Goal: Task Accomplishment & Management: Manage account settings

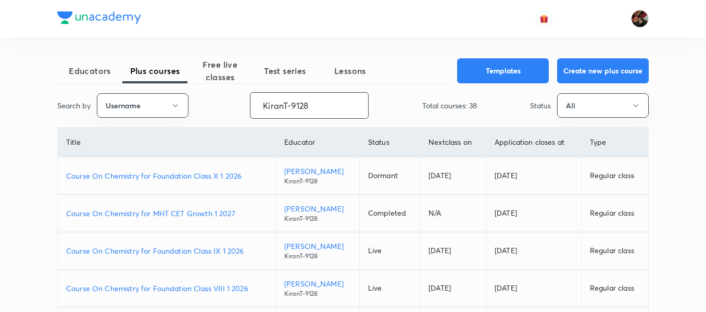
click at [326, 106] on input "KiranT-9128" at bounding box center [310, 105] width 118 height 27
click at [581, 114] on button "All" at bounding box center [603, 105] width 92 height 24
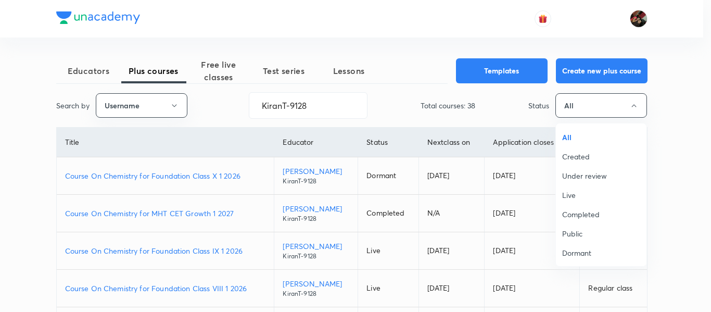
click at [577, 141] on span "All" at bounding box center [601, 137] width 78 height 11
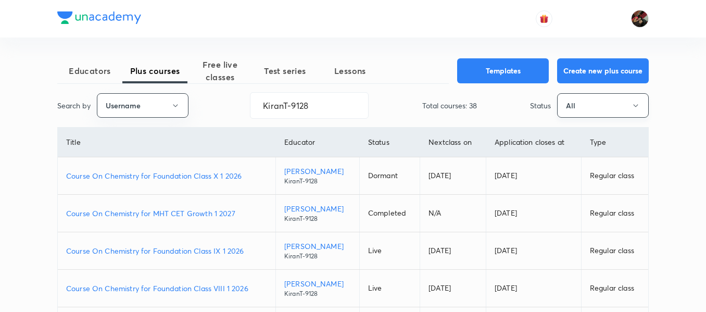
click at [578, 107] on button "All" at bounding box center [603, 105] width 92 height 24
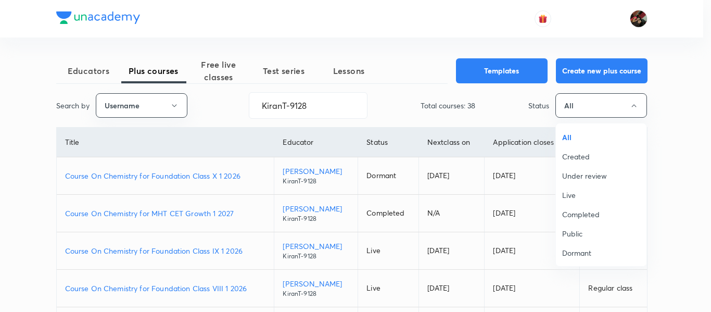
click at [594, 158] on span "Created" at bounding box center [601, 156] width 78 height 11
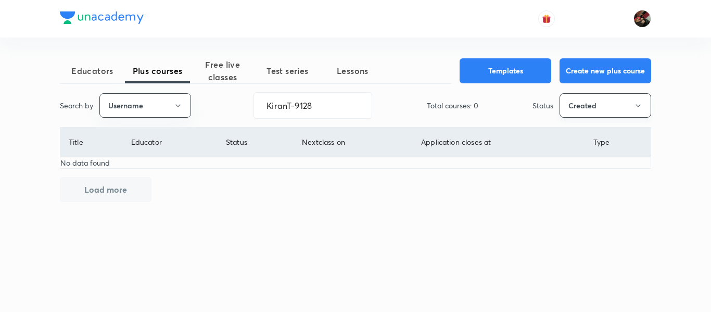
click at [583, 103] on button "Created" at bounding box center [606, 105] width 92 height 24
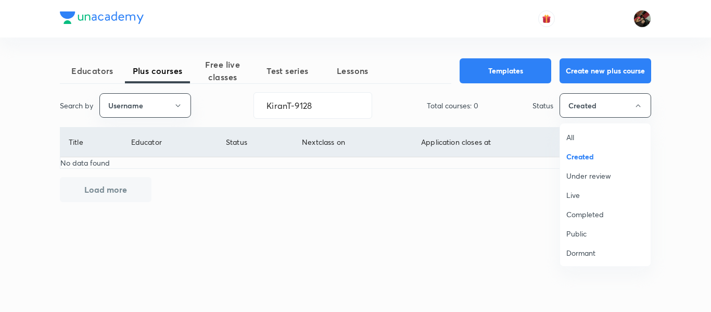
click at [585, 133] on span "All" at bounding box center [606, 137] width 78 height 11
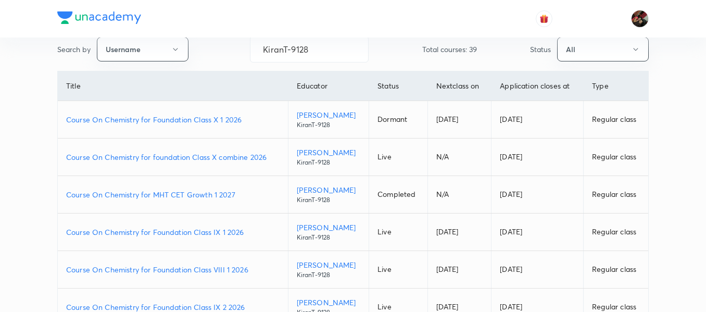
scroll to position [57, 0]
click at [192, 161] on p "Course On Chemistry for foundation Class X combine 2026" at bounding box center [173, 156] width 214 height 11
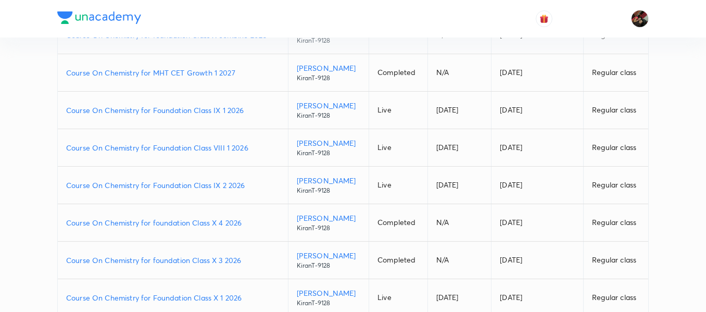
scroll to position [179, 0]
click at [159, 189] on p "Course On Chemistry for Foundation Class IX 2 2026" at bounding box center [173, 184] width 214 height 11
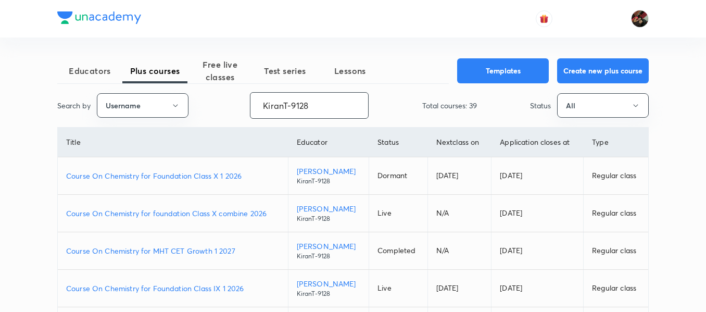
click at [290, 107] on input "KiranT-9128" at bounding box center [310, 105] width 118 height 27
click at [271, 98] on input "KiranT-9128" at bounding box center [310, 105] width 118 height 27
paste input "arpitgupta97"
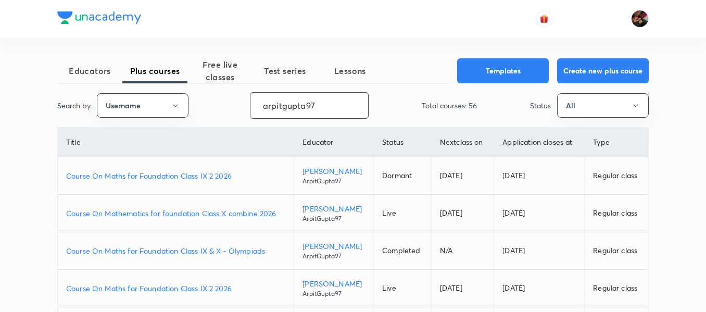
scroll to position [84, 0]
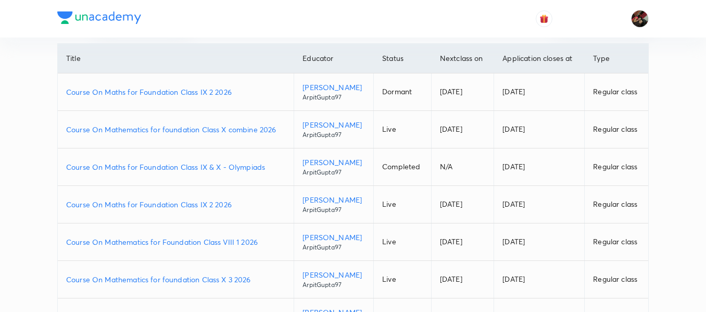
click at [182, 95] on p "Course On Maths for Foundation Class IX 2 2026" at bounding box center [175, 91] width 219 height 11
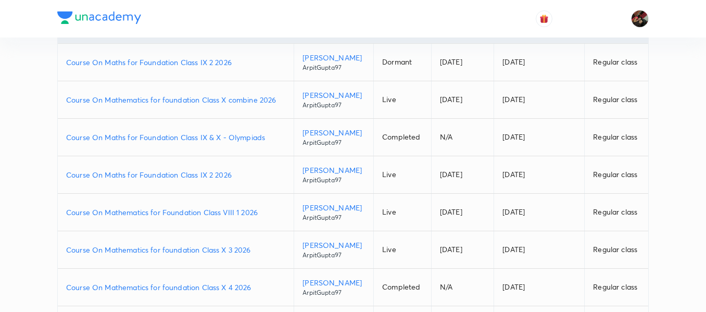
scroll to position [115, 0]
click at [167, 176] on p "Course On Maths for Foundation Class IX 2 2026" at bounding box center [175, 173] width 219 height 11
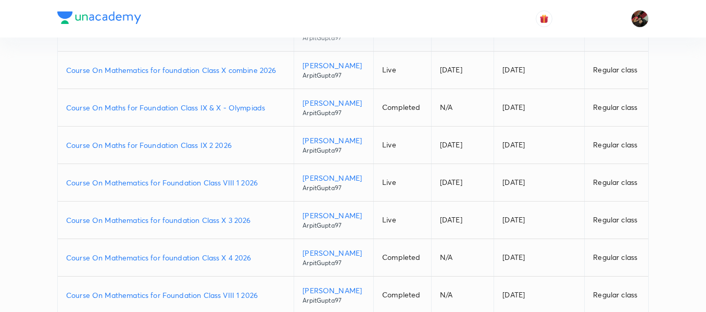
click at [167, 187] on p "Course On Mathematics for Foundation Class VIII 1 2026" at bounding box center [175, 182] width 219 height 11
click at [227, 147] on p "Course On Maths for Foundation Class IX 2 2026" at bounding box center [175, 145] width 219 height 11
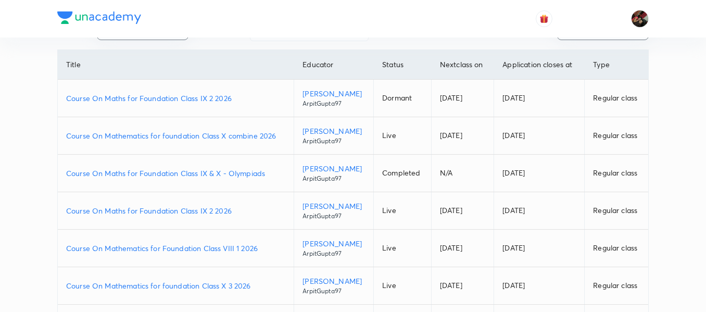
click at [214, 139] on p "Course On Mathematics for foundation Class X combine 2026" at bounding box center [175, 135] width 219 height 11
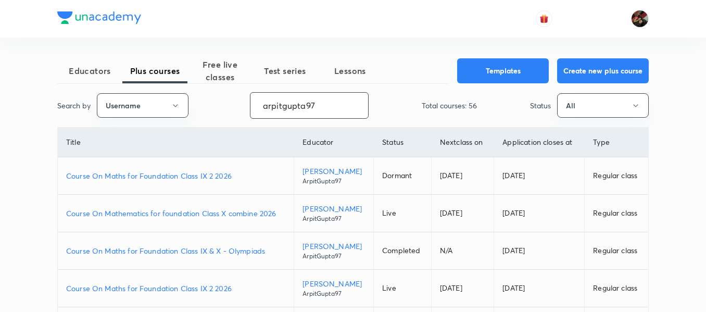
click at [269, 104] on input "arpitgupta97" at bounding box center [310, 105] width 118 height 27
paste input "unacademy-user-hxdjz0zqyzy5"
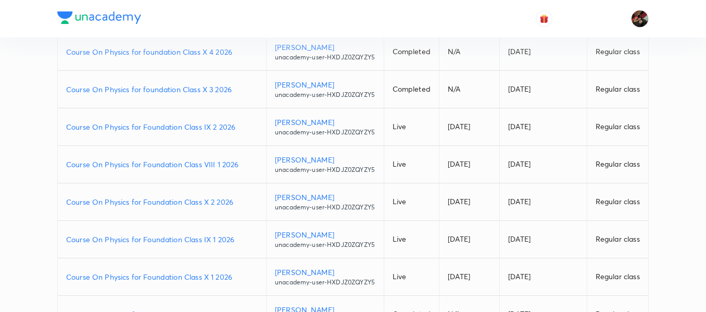
click at [207, 170] on p "Course On Physics for Foundation Class VIII 1 2026" at bounding box center [162, 164] width 192 height 11
click at [177, 132] on p "Course On Physics for Foundation Class IX 2 2026" at bounding box center [162, 126] width 192 height 11
click at [179, 95] on p "Course On Physics for foundation Class X 3 2026" at bounding box center [162, 89] width 192 height 11
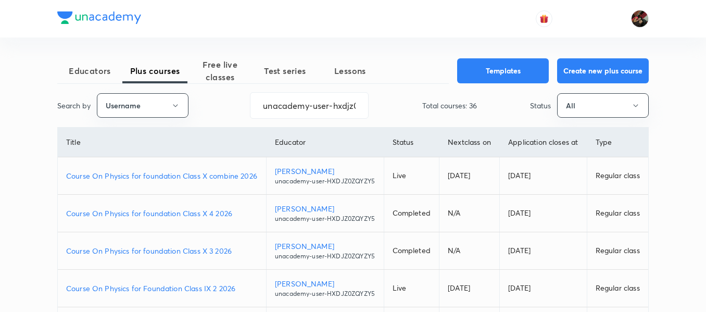
click at [163, 181] on p "Course On Physics for foundation Class X combine 2026" at bounding box center [162, 175] width 192 height 11
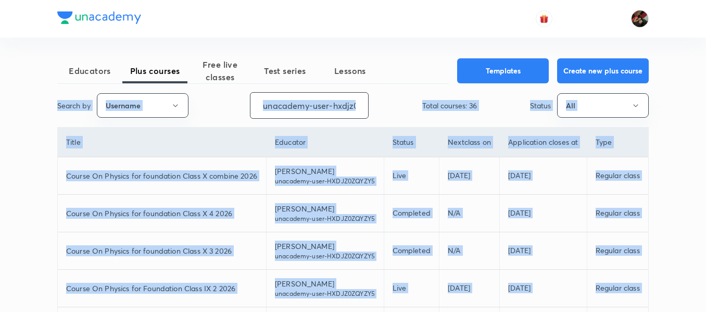
click at [271, 109] on input "unacademy-user-hxdjz0zqyzy5" at bounding box center [310, 105] width 118 height 27
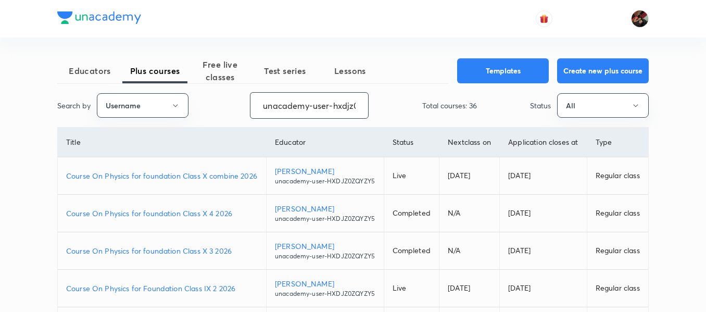
click at [271, 109] on input "unacademy-user-hxdjz0zqyzy5" at bounding box center [310, 105] width 118 height 27
paste input "virendrasinghrathod-182"
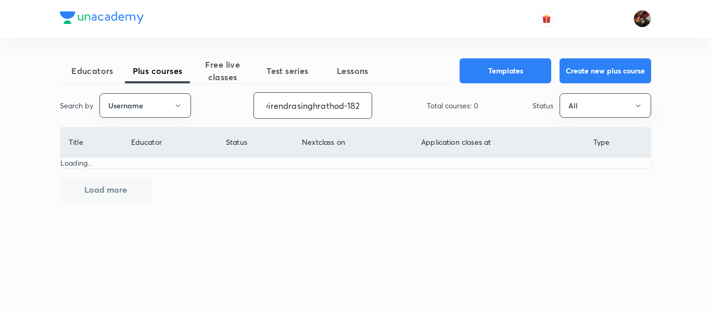
type input "virendrasinghrathod-182"
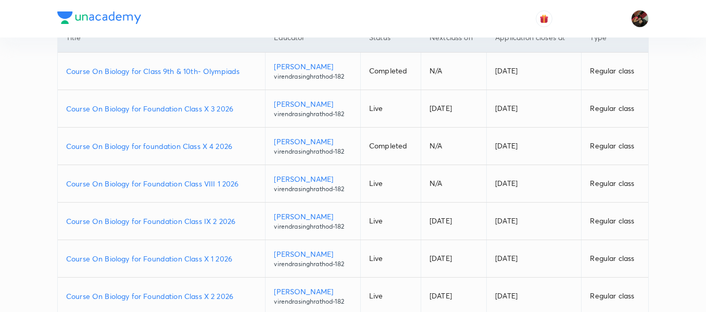
scroll to position [122, 0]
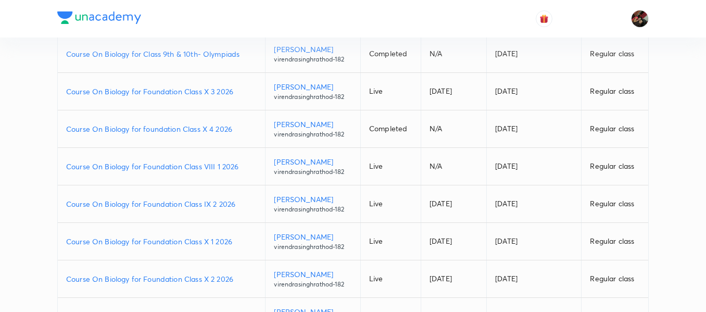
click at [208, 169] on p "Course On Biology for Foundation Class VIII 1 2026" at bounding box center [161, 166] width 191 height 11
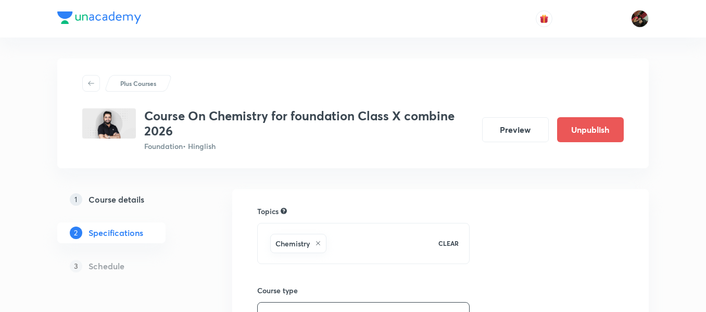
click at [143, 194] on h5 "Course details" at bounding box center [117, 199] width 56 height 12
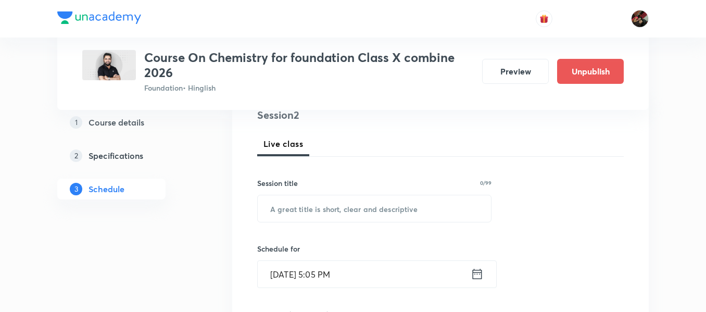
scroll to position [130, 0]
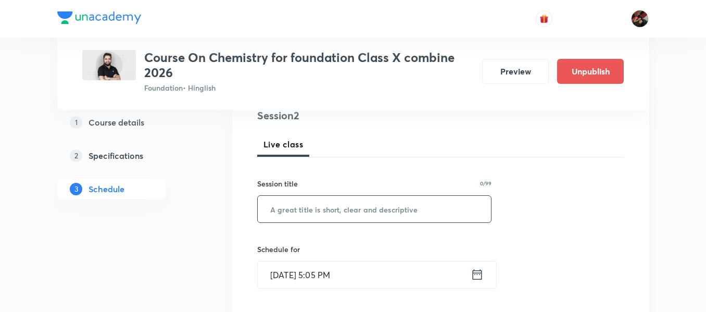
paste input "Carbon and its Compounds"
click at [305, 210] on input "Carbon and its Compounds" at bounding box center [374, 209] width 233 height 27
type input "Carbon and its Compounds"
click at [285, 271] on input "Aug 30, 2025, 5:05 PM" at bounding box center [364, 274] width 213 height 27
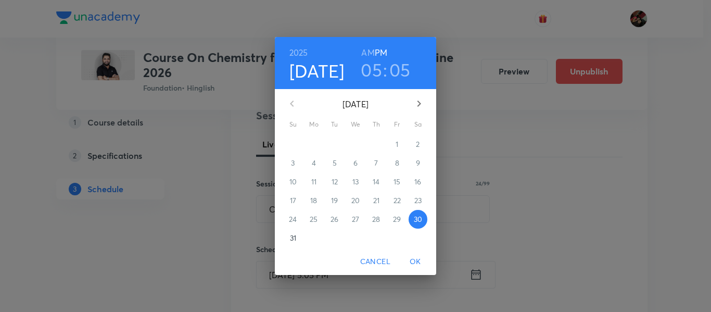
click at [422, 108] on icon "button" at bounding box center [419, 103] width 12 height 12
click at [419, 147] on p "6" at bounding box center [418, 144] width 4 height 10
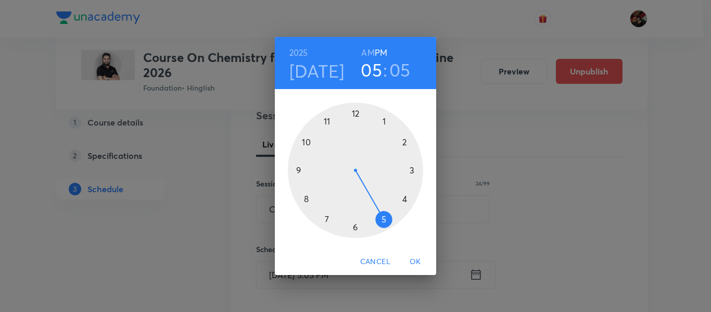
click at [405, 199] on div at bounding box center [355, 170] width 135 height 135
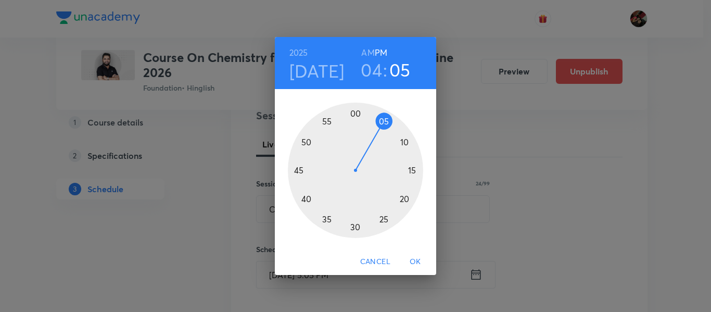
click at [412, 171] on div at bounding box center [355, 170] width 135 height 135
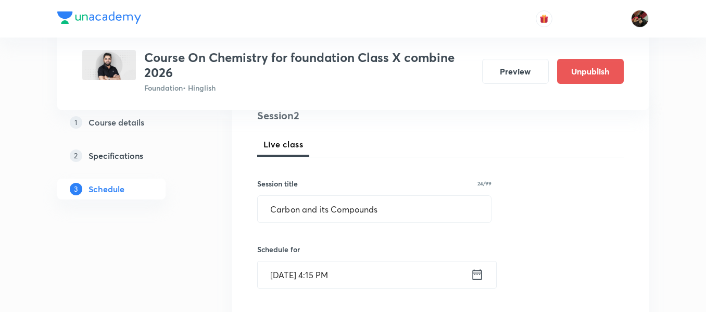
scroll to position [193, 0]
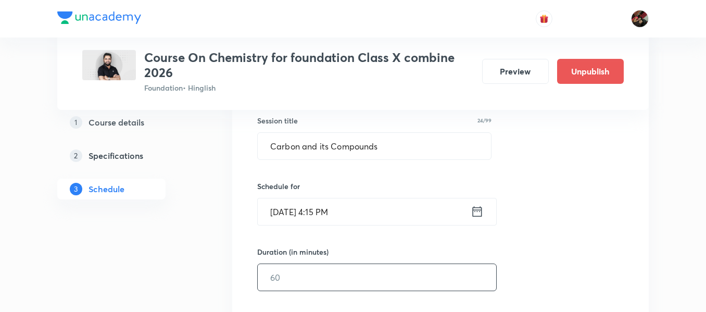
click at [297, 277] on input "text" at bounding box center [377, 277] width 239 height 27
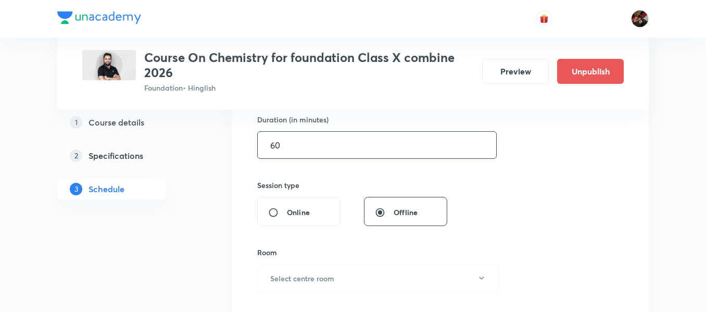
scroll to position [326, 0]
type input "60"
click at [309, 285] on button "Select centre room" at bounding box center [378, 278] width 242 height 29
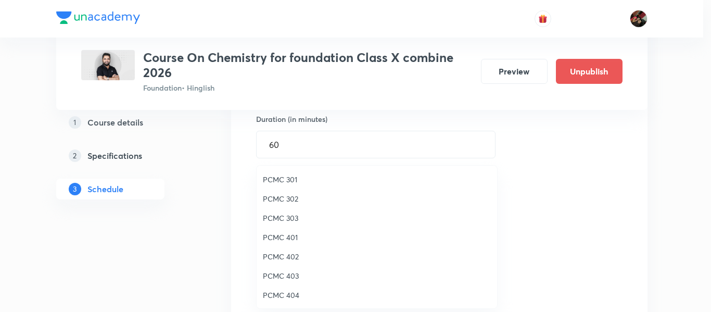
click at [294, 254] on span "PCMC 402" at bounding box center [377, 256] width 228 height 11
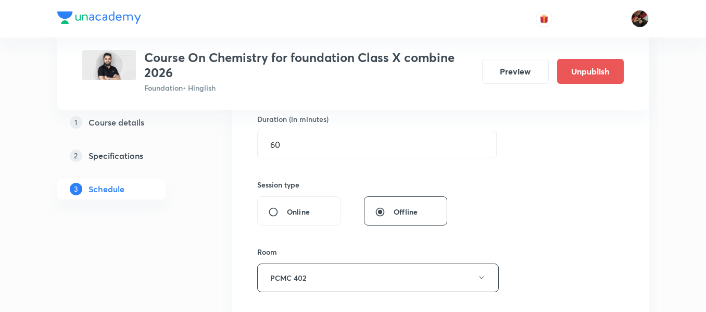
click at [185, 261] on div "1 Course details 2 Specifications 3 Schedule" at bounding box center [128, 223] width 142 height 721
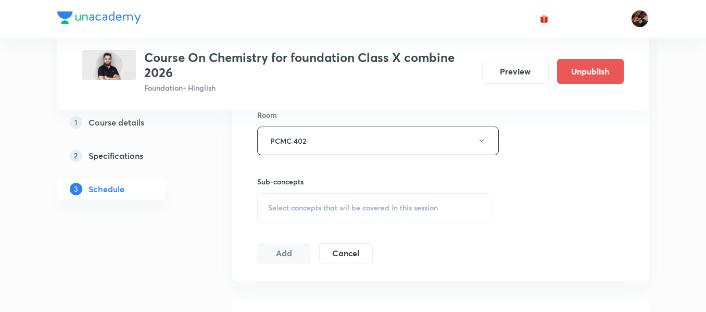
scroll to position [468, 0]
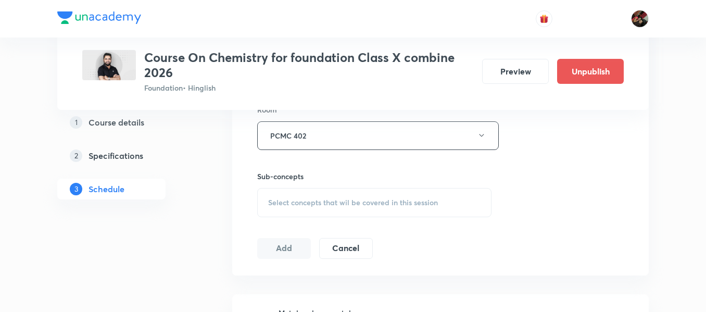
click at [307, 206] on span "Select concepts that wil be covered in this session" at bounding box center [353, 202] width 170 height 8
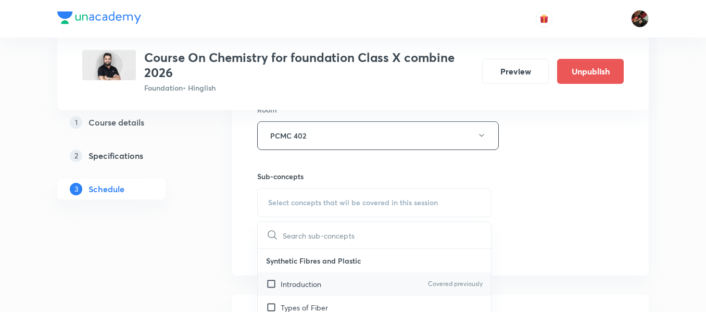
click at [295, 279] on p "Introduction" at bounding box center [301, 284] width 41 height 11
checkbox input "true"
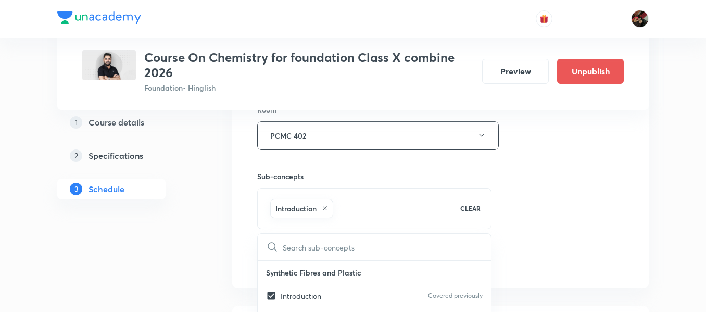
click at [237, 270] on div "Session 2 Live class Session title 24/99 Carbon and its Compounds ​ Schedule fo…" at bounding box center [440, 20] width 417 height 534
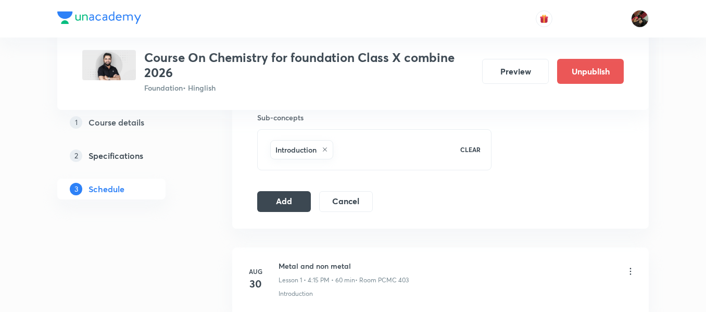
scroll to position [528, 0]
click at [290, 203] on button "Add" at bounding box center [284, 200] width 54 height 21
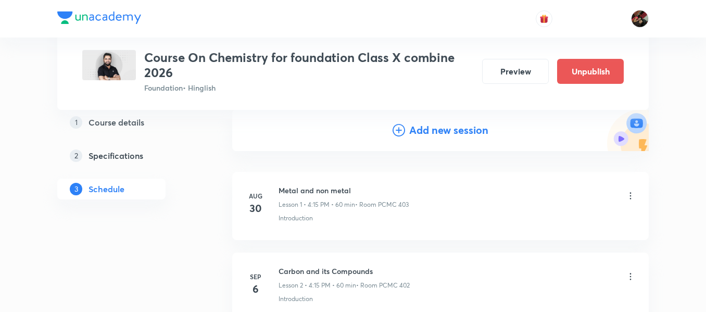
scroll to position [38, 0]
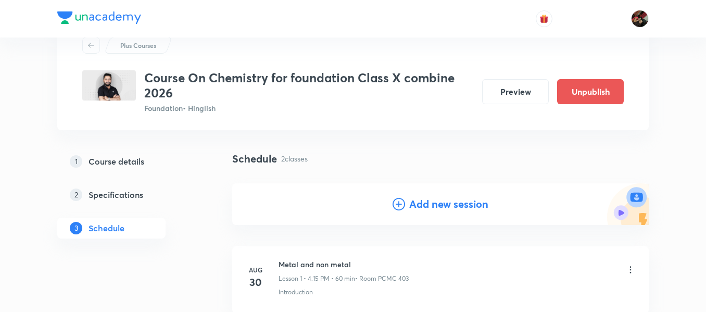
click at [410, 208] on h4 "Add new session" at bounding box center [448, 204] width 79 height 16
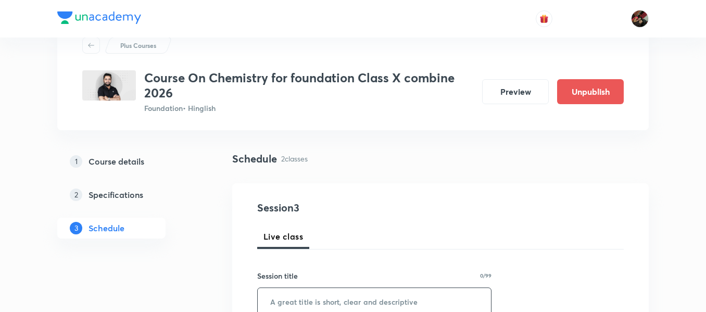
paste input "Carbon and its Compounds"
click at [334, 299] on input "Carbon and its Compounds" at bounding box center [374, 301] width 233 height 27
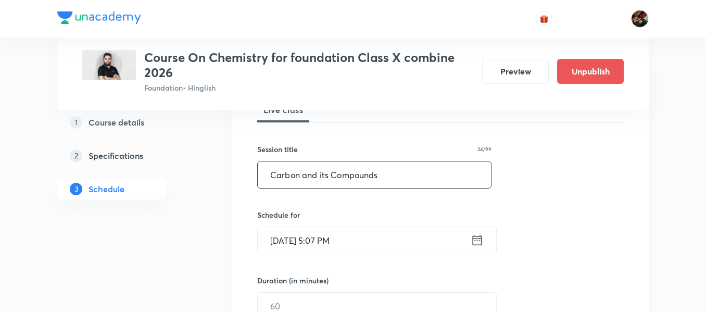
scroll to position [165, 0]
type input "Carbon and its Compounds"
click at [286, 244] on input "Aug 30, 2025, 5:07 PM" at bounding box center [364, 240] width 213 height 27
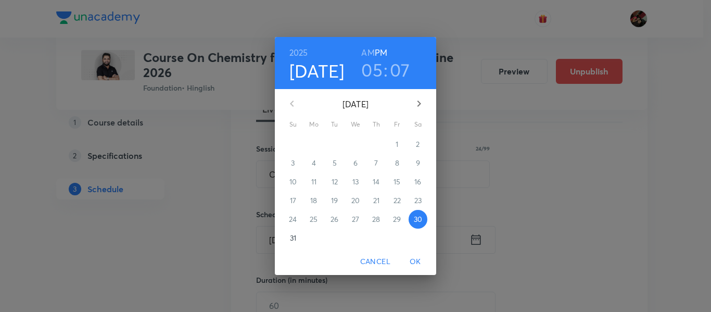
click at [419, 108] on icon "button" at bounding box center [419, 103] width 12 height 12
click at [293, 165] on p "7" at bounding box center [293, 163] width 4 height 10
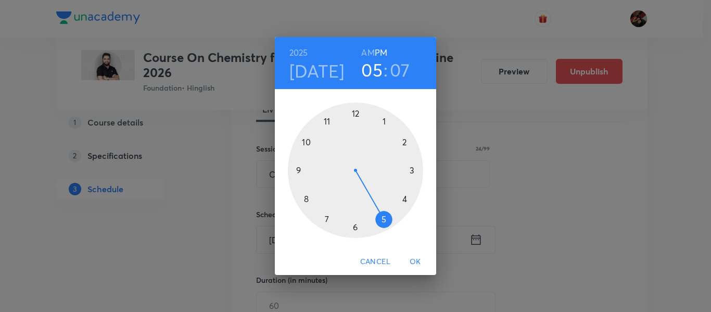
click at [404, 142] on div at bounding box center [355, 170] width 135 height 135
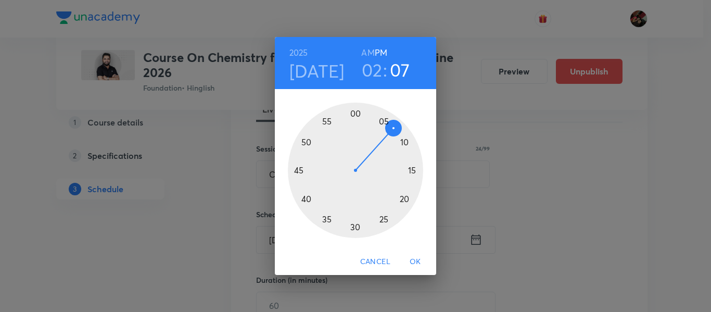
click at [299, 172] on div at bounding box center [355, 170] width 135 height 135
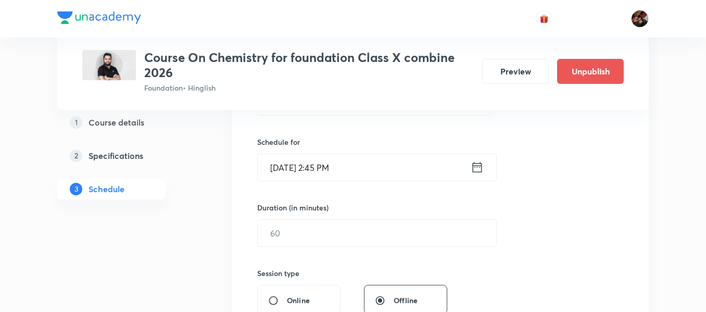
scroll to position [239, 0]
click at [285, 243] on input "text" at bounding box center [377, 232] width 239 height 27
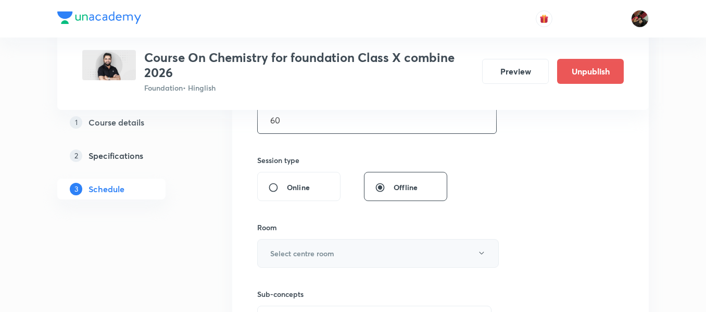
type input "60"
click at [284, 261] on button "Select centre room" at bounding box center [378, 253] width 242 height 29
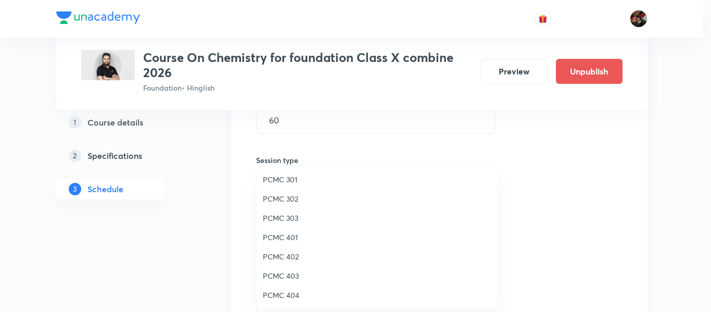
click at [292, 262] on li "PCMC 402" at bounding box center [377, 256] width 241 height 19
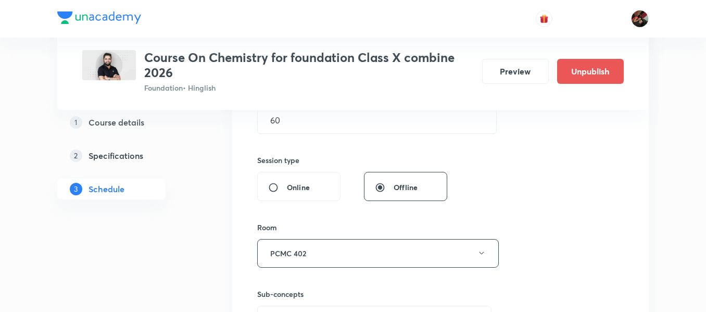
click at [207, 291] on div "Plus Courses Course On Chemistry for foundation Class X combine 2026 Foundation…" at bounding box center [353, 174] width 592 height 932
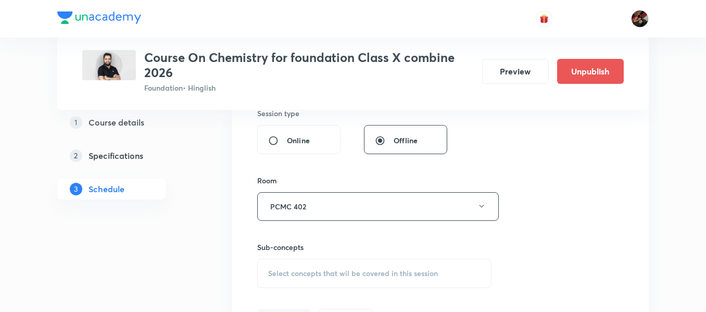
scroll to position [456, 0]
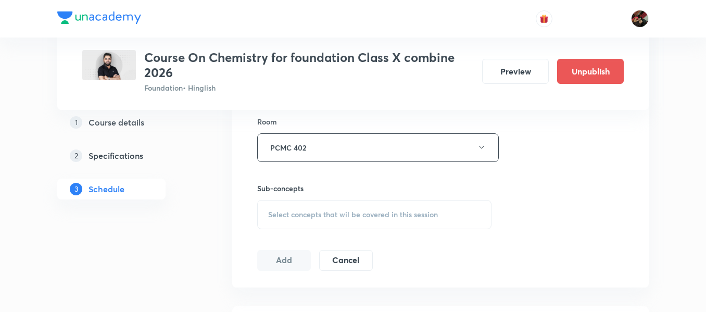
click at [304, 212] on span "Select concepts that wil be covered in this session" at bounding box center [353, 214] width 170 height 8
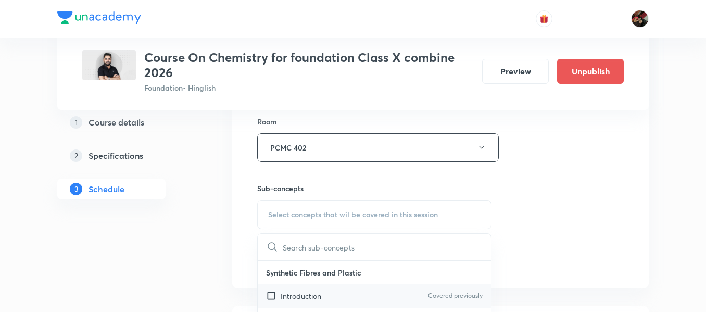
click at [283, 301] on p "Introduction" at bounding box center [301, 296] width 41 height 11
checkbox input "true"
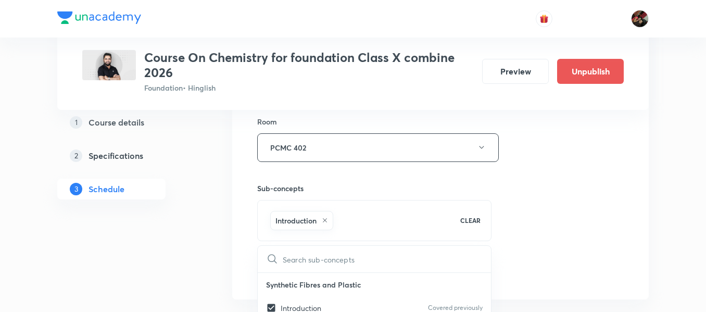
click at [203, 272] on div "Plus Courses Course On Chemistry for foundation Class X combine 2026 Foundation…" at bounding box center [353, 74] width 592 height 944
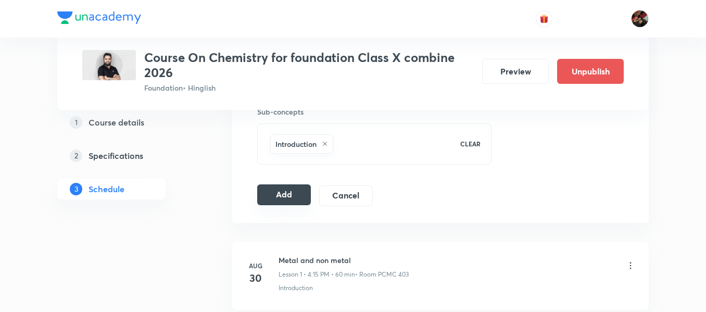
scroll to position [535, 0]
click at [287, 187] on button "Add" at bounding box center [284, 192] width 54 height 21
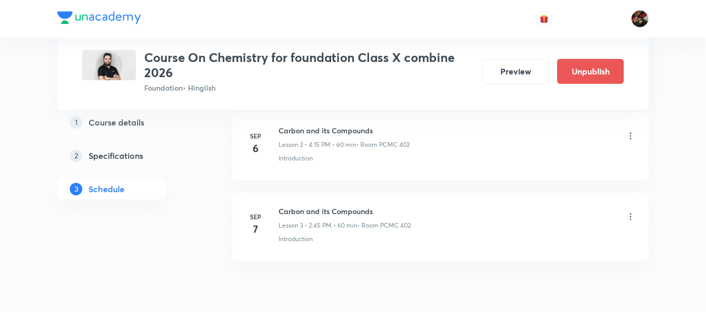
scroll to position [253, 0]
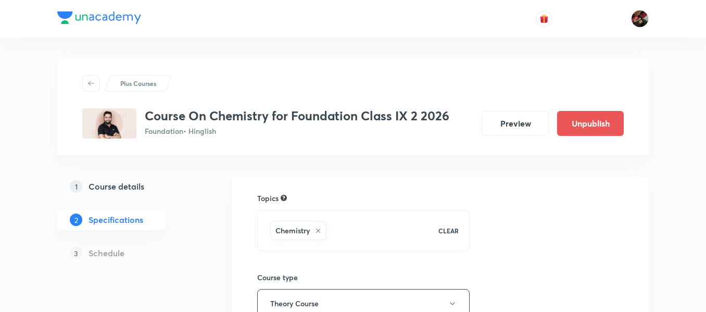
click at [123, 191] on h5 "Course details" at bounding box center [117, 186] width 56 height 12
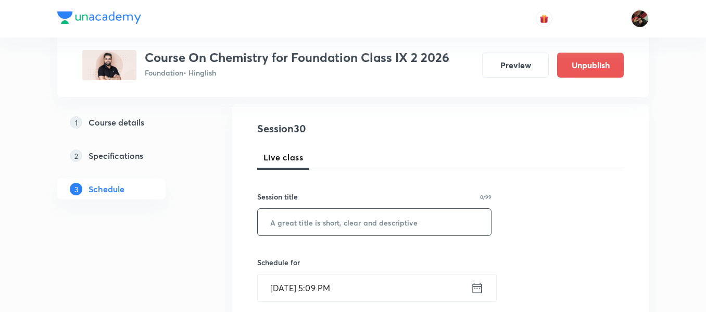
scroll to position [114, 0]
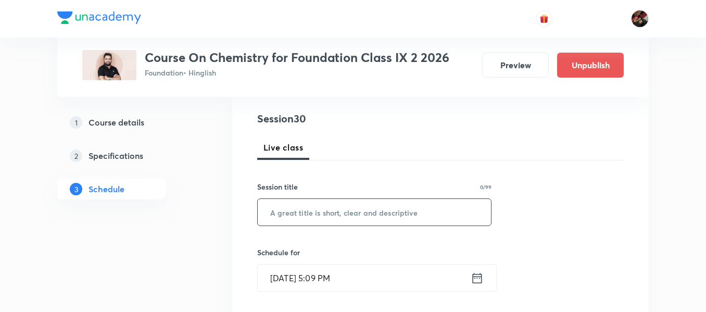
click at [311, 217] on input "text" at bounding box center [374, 212] width 233 height 27
paste input "Carbon and its Compounds"
type input "Carbon and its Compounds"
click at [302, 281] on input "Aug 30, 2025, 5:09 PM" at bounding box center [364, 278] width 213 height 27
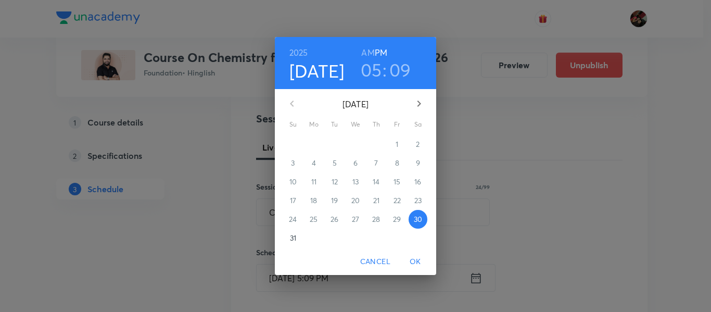
click at [421, 105] on icon "button" at bounding box center [419, 103] width 12 height 12
click at [295, 165] on p "7" at bounding box center [293, 163] width 4 height 10
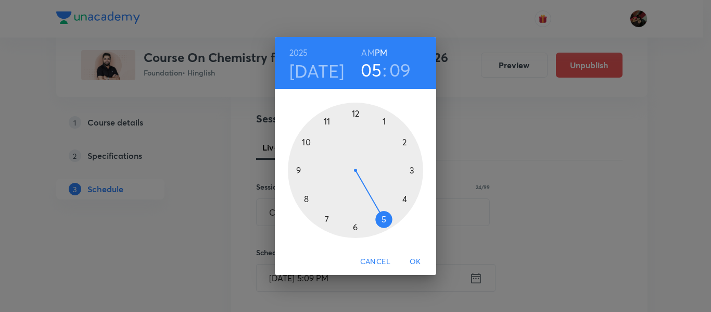
click at [383, 124] on div at bounding box center [355, 170] width 135 height 135
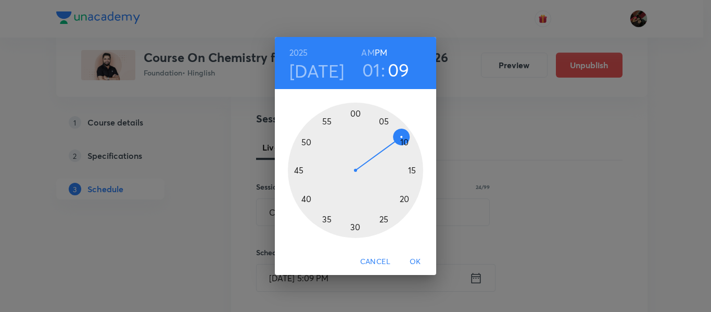
click at [356, 227] on div at bounding box center [355, 170] width 135 height 135
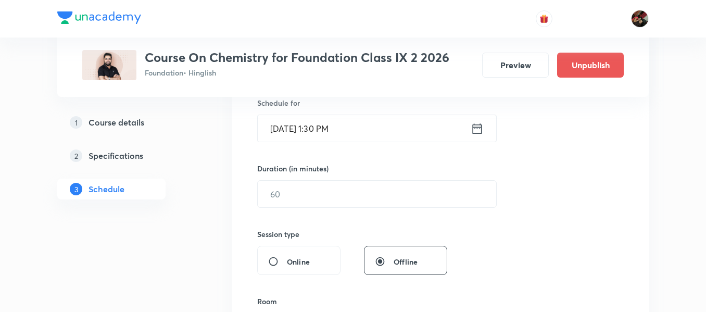
scroll to position [266, 0]
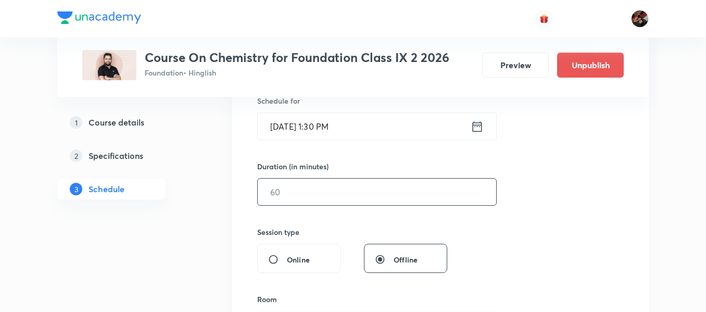
click at [316, 190] on input "text" at bounding box center [377, 192] width 239 height 27
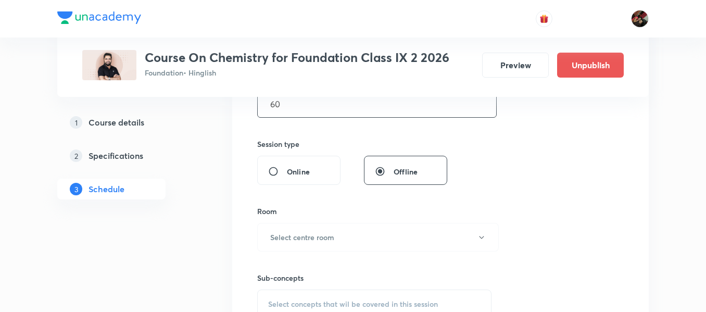
scroll to position [410, 0]
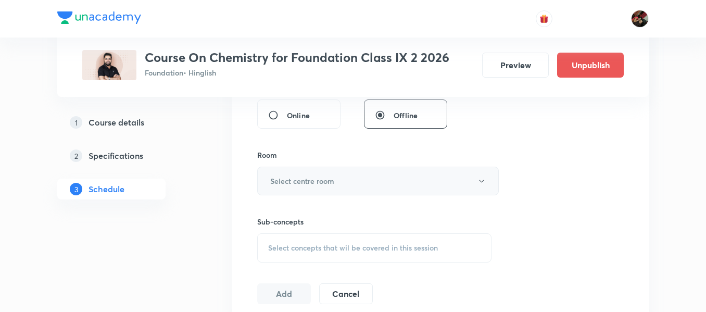
type input "60"
click at [305, 182] on h6 "Select centre room" at bounding box center [302, 181] width 64 height 11
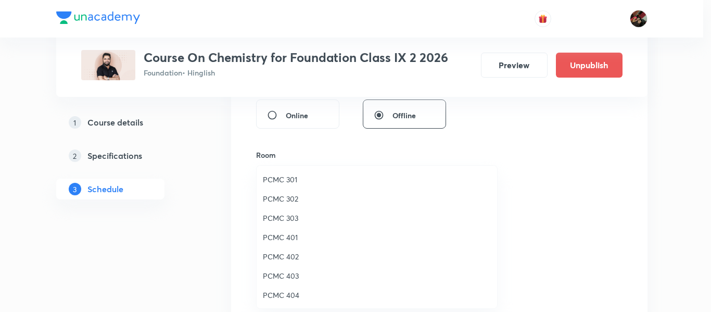
click at [274, 180] on span "PCMC 301" at bounding box center [377, 179] width 228 height 11
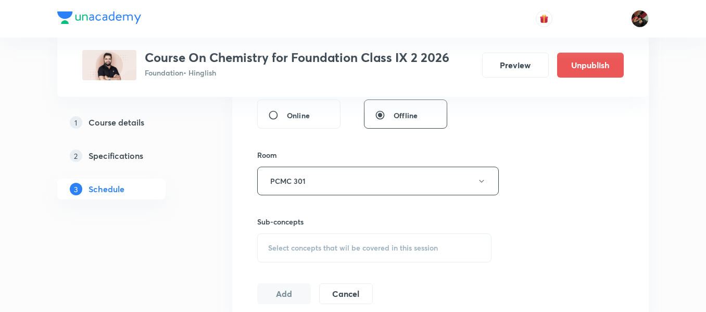
click at [237, 243] on div "Session 30 Live class Session title 24/99 Carbon and its Compounds ​ Schedule f…" at bounding box center [440, 59] width 417 height 522
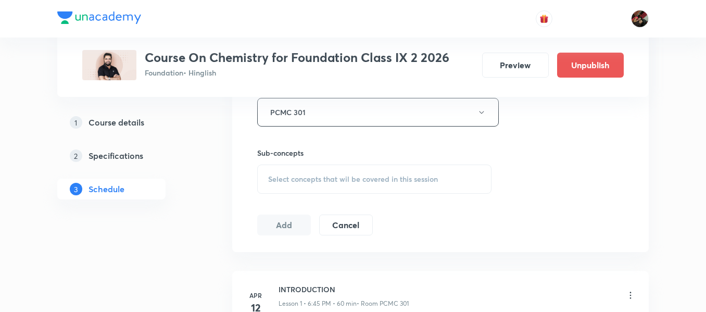
click at [287, 173] on div "Select concepts that wil be covered in this session" at bounding box center [374, 179] width 234 height 29
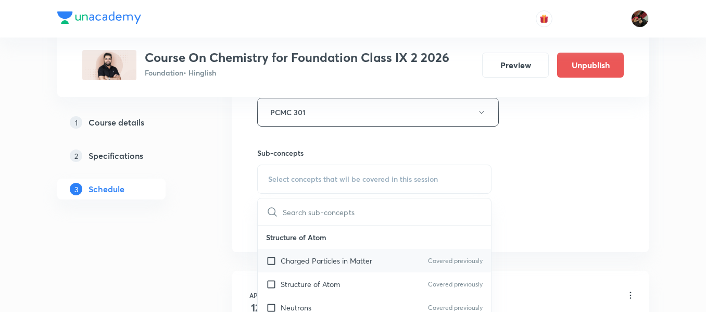
click at [295, 256] on p "Charged Particles in Matter" at bounding box center [327, 260] width 92 height 11
checkbox input "true"
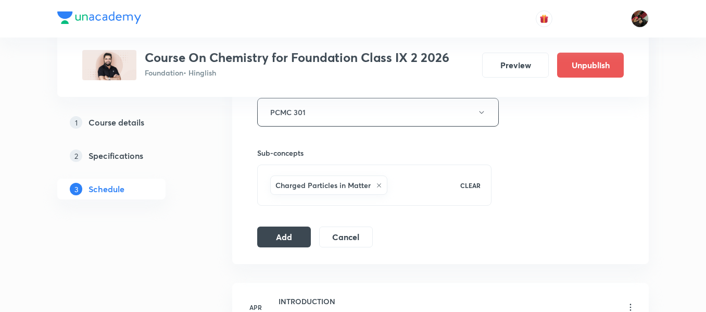
scroll to position [540, 0]
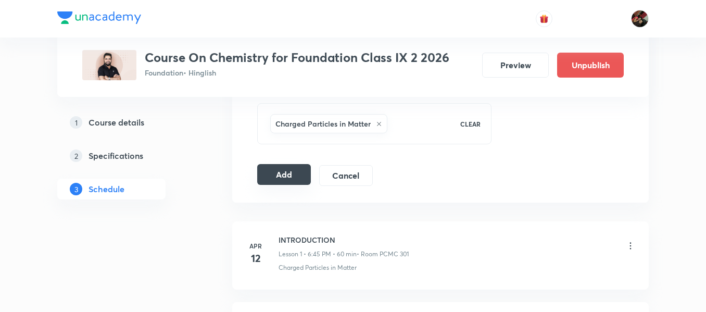
click at [273, 176] on button "Add" at bounding box center [284, 174] width 54 height 21
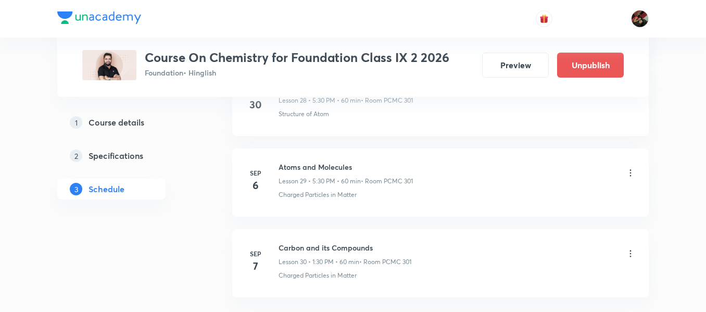
scroll to position [2366, 0]
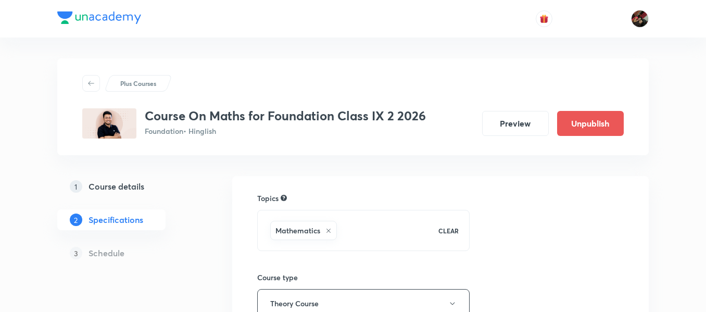
click at [128, 182] on h5 "Course details" at bounding box center [117, 186] width 56 height 12
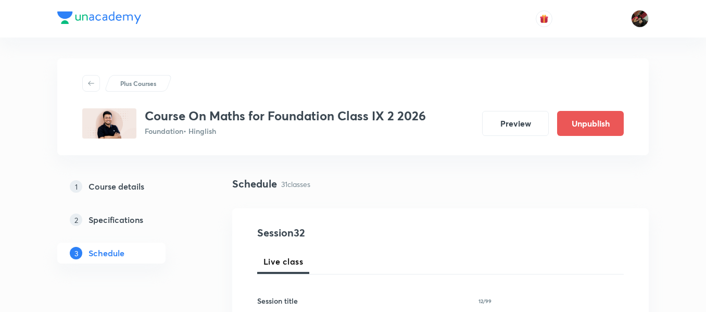
scroll to position [121, 0]
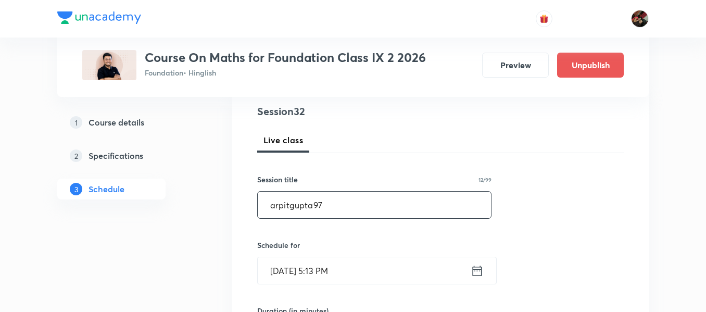
drag, startPoint x: 336, startPoint y: 205, endPoint x: 210, endPoint y: 212, distance: 125.8
paste input "Quadrilaterals"
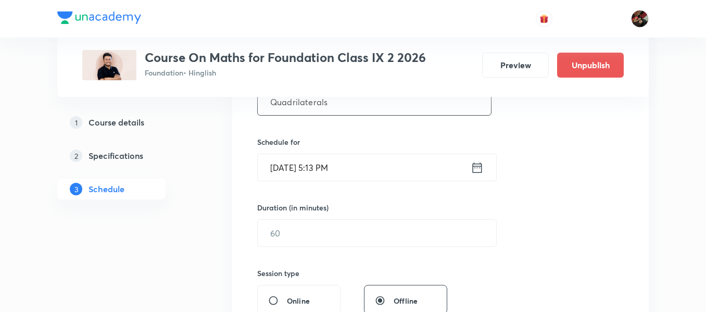
type input "Quadrilaterals"
click at [289, 169] on input "[DATE] 5:13 PM" at bounding box center [364, 167] width 213 height 27
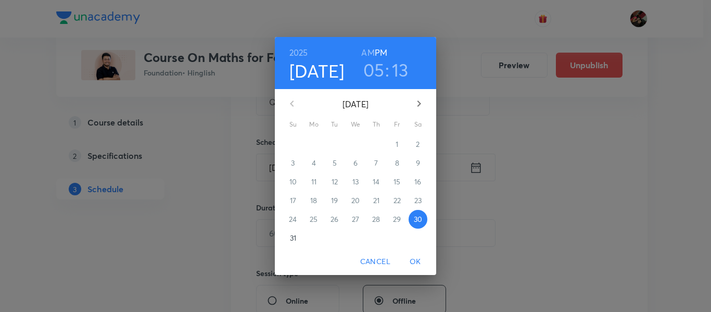
click at [419, 108] on icon "button" at bounding box center [419, 103] width 12 height 12
click at [415, 139] on span "6" at bounding box center [418, 144] width 19 height 10
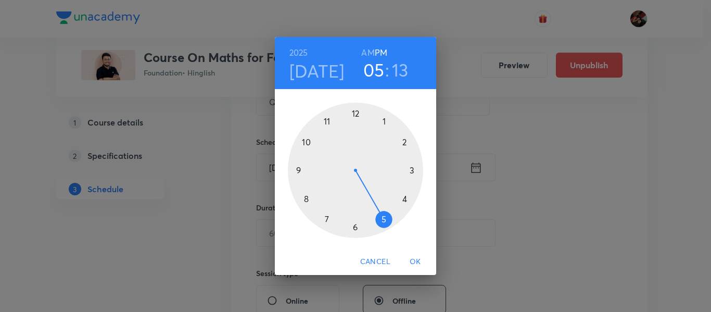
click at [193, 165] on div "[DATE] 05 : 13 AM PM 1 2 3 4 5 6 7 8 9 10 11 12 Cancel OK" at bounding box center [355, 156] width 711 height 312
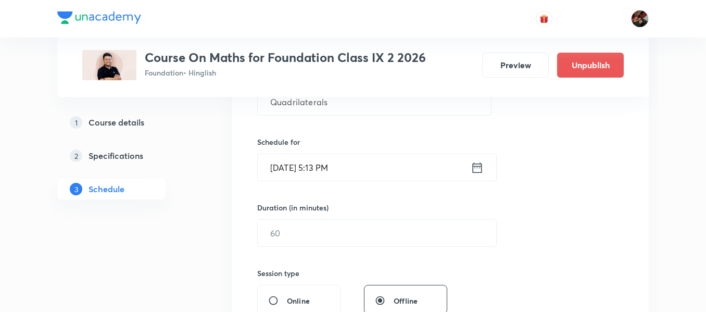
click at [286, 172] on input "[DATE] 5:13 PM" at bounding box center [364, 167] width 213 height 27
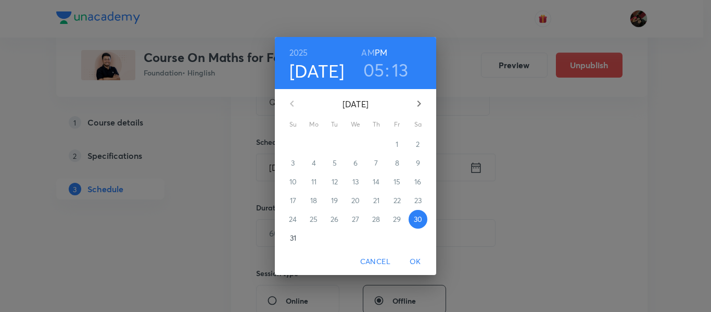
click at [416, 99] on icon "button" at bounding box center [419, 103] width 12 height 12
click at [419, 142] on p "6" at bounding box center [418, 144] width 4 height 10
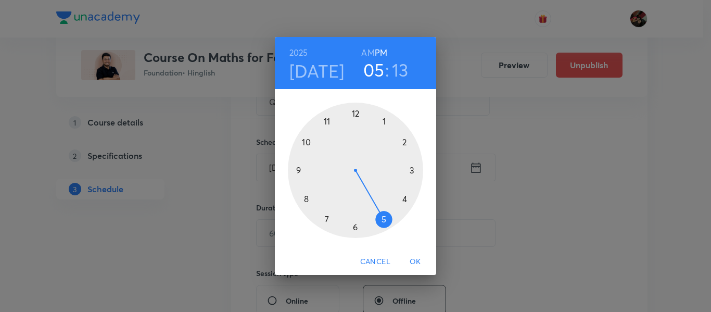
click at [356, 230] on div at bounding box center [355, 170] width 135 height 135
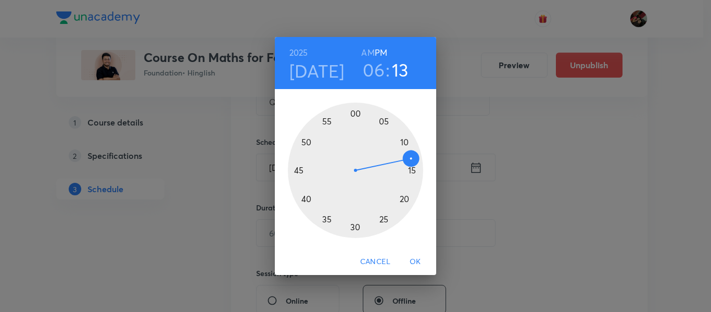
click at [300, 171] on div at bounding box center [355, 170] width 135 height 135
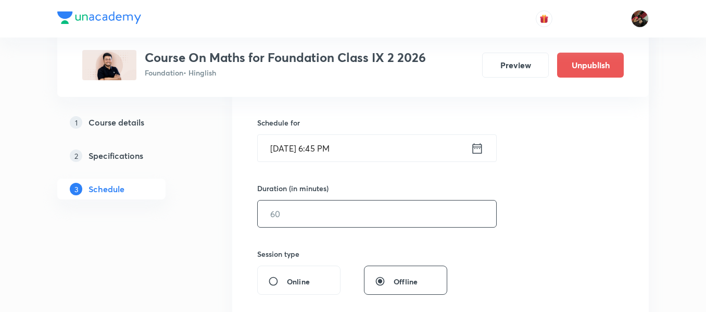
scroll to position [244, 0]
click at [300, 223] on input "text" at bounding box center [377, 213] width 239 height 27
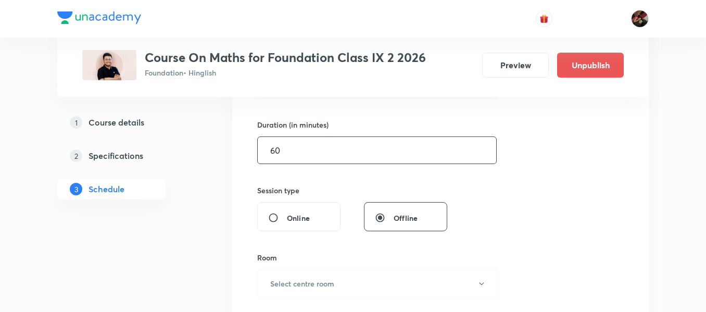
scroll to position [330, 0]
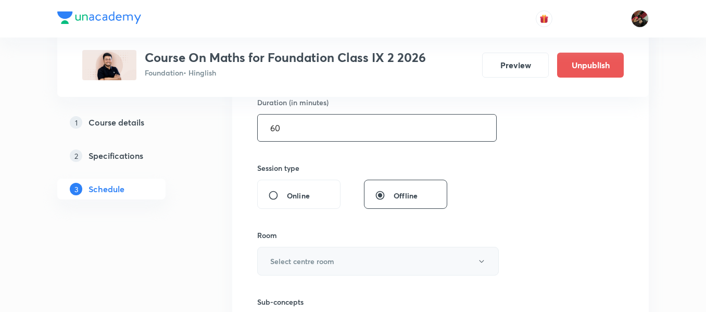
type input "60"
click at [310, 258] on h6 "Select centre room" at bounding box center [302, 261] width 64 height 11
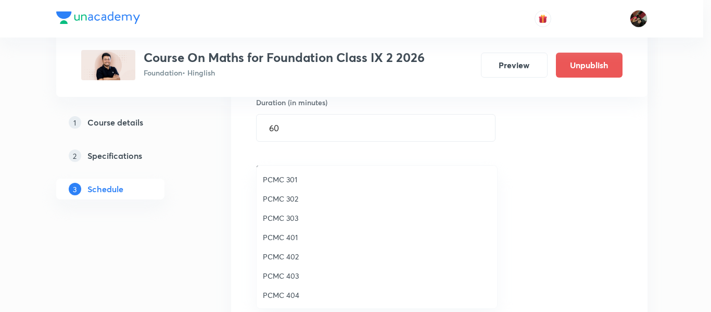
click at [274, 182] on span "PCMC 301" at bounding box center [377, 179] width 228 height 11
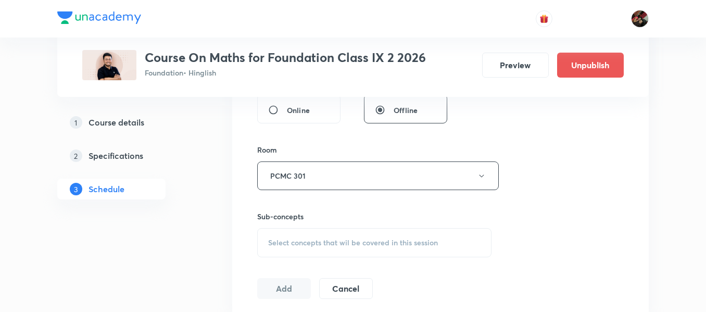
scroll to position [416, 0]
click at [296, 243] on span "Select concepts that wil be covered in this session" at bounding box center [353, 242] width 170 height 8
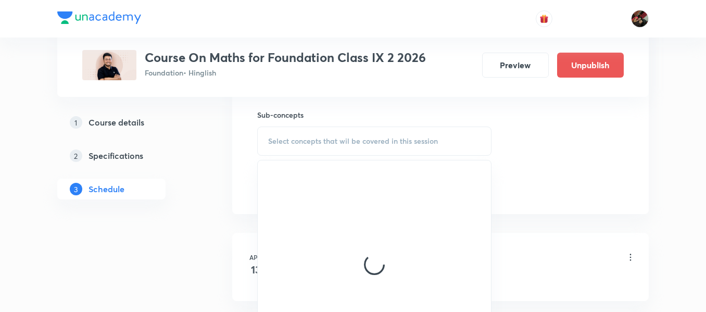
scroll to position [524, 0]
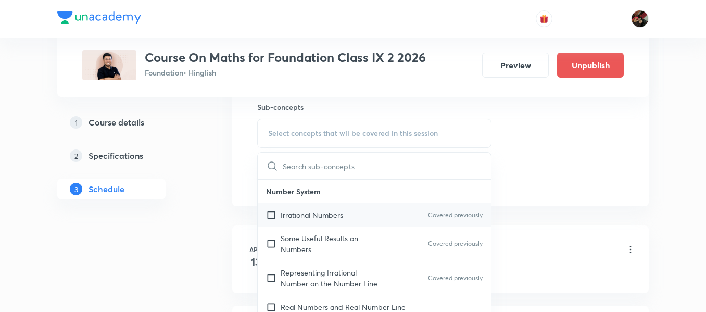
click at [297, 219] on p "Irrational Numbers" at bounding box center [312, 214] width 62 height 11
checkbox input "true"
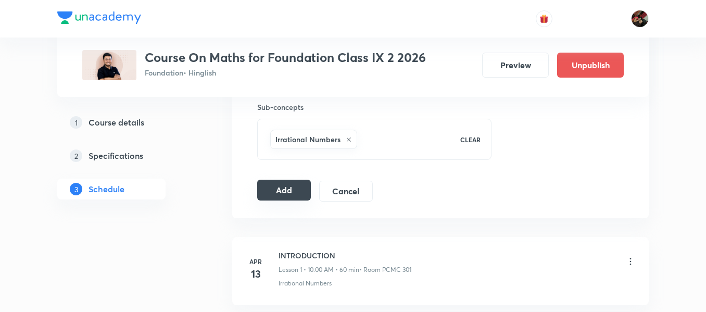
click at [275, 195] on button "Add" at bounding box center [284, 190] width 54 height 21
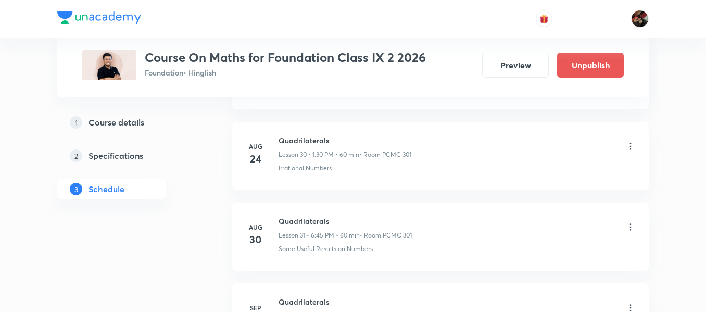
scroll to position [2627, 0]
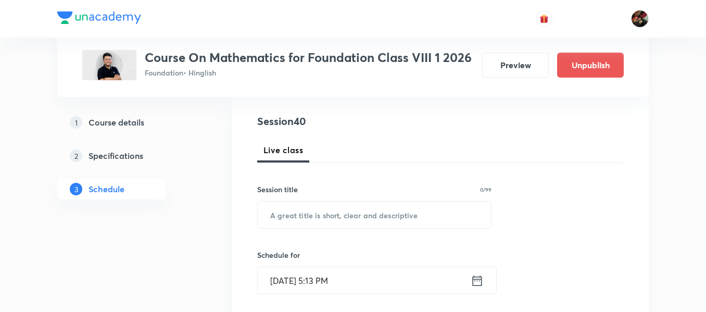
scroll to position [112, 0]
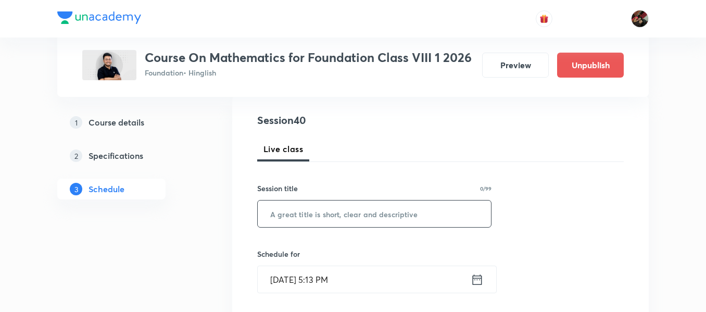
paste input "Mensuration"
click at [284, 208] on input "Mensuration" at bounding box center [374, 214] width 233 height 27
type input "Mensuration"
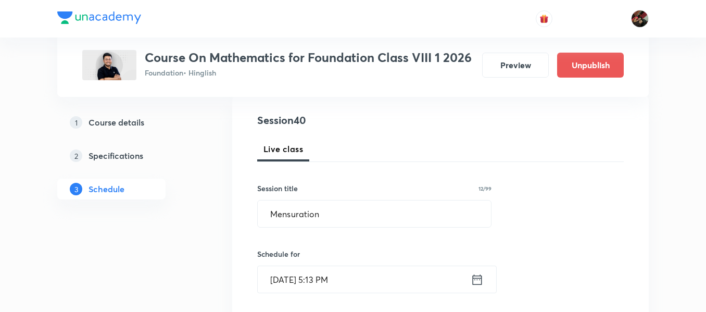
click at [289, 277] on input "Aug 30, 2025, 5:13 PM" at bounding box center [364, 279] width 213 height 27
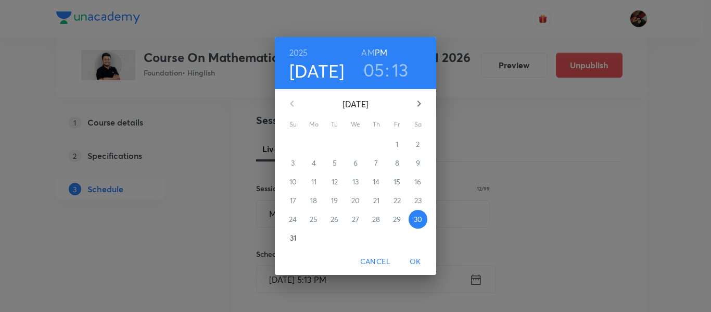
click at [417, 109] on icon "button" at bounding box center [419, 103] width 12 height 12
click at [419, 144] on p "6" at bounding box center [418, 144] width 4 height 10
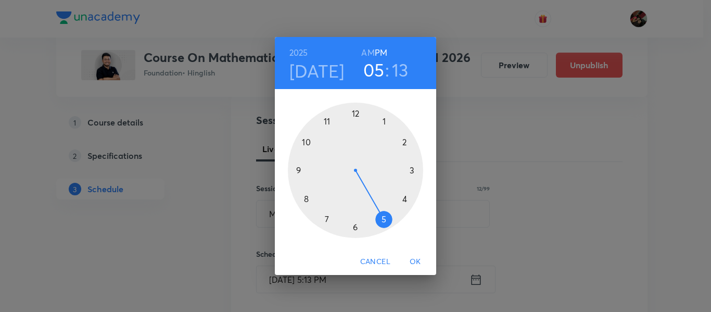
click at [407, 198] on div at bounding box center [355, 170] width 135 height 135
click at [414, 171] on div at bounding box center [355, 170] width 135 height 135
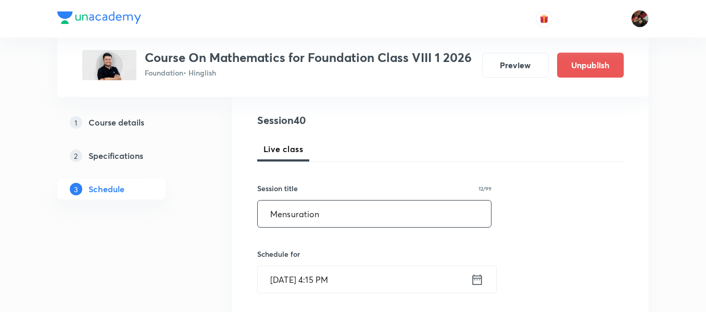
scroll to position [258, 0]
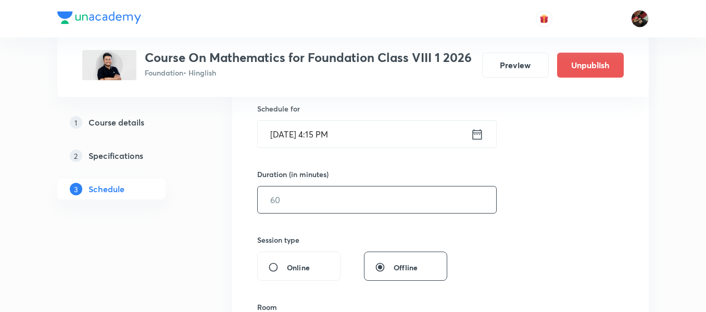
click at [294, 202] on input "text" at bounding box center [377, 199] width 239 height 27
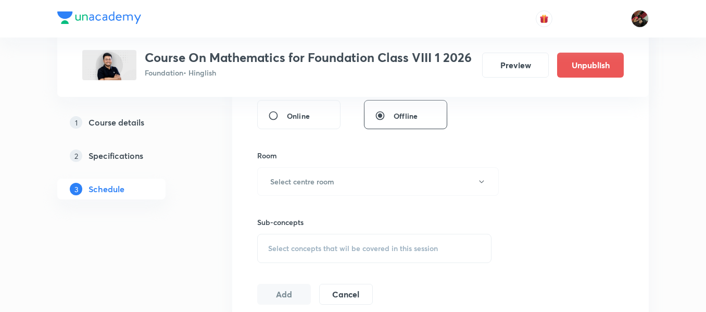
scroll to position [410, 0]
type input "60"
click at [298, 186] on h6 "Select centre room" at bounding box center [302, 181] width 64 height 11
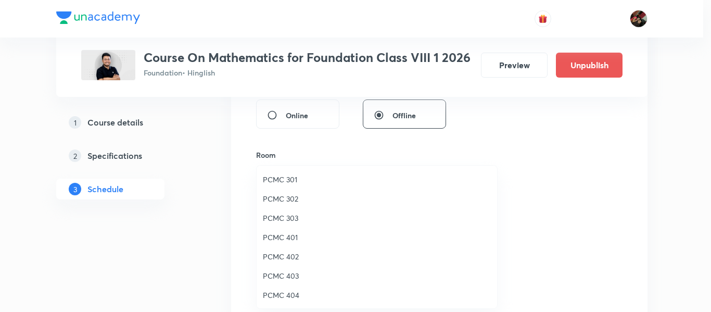
click at [301, 216] on span "PCMC 303" at bounding box center [377, 217] width 228 height 11
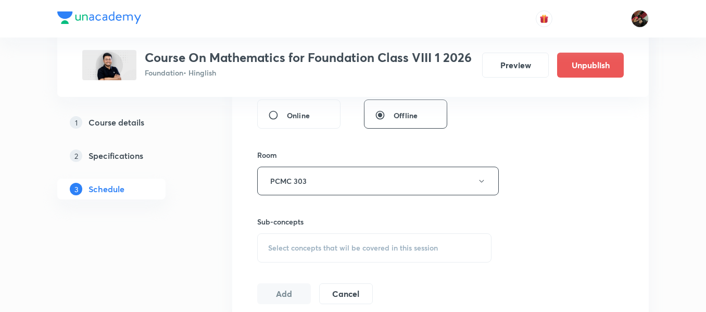
scroll to position [484, 0]
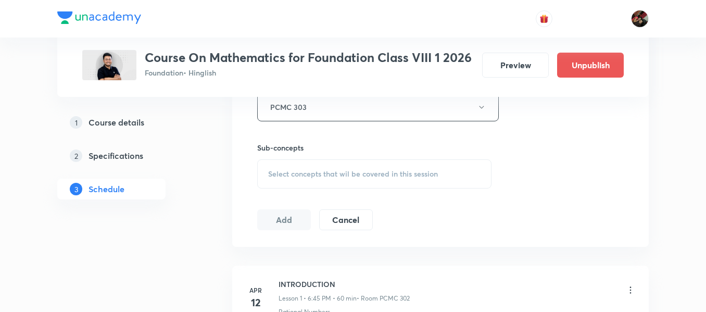
click at [299, 168] on div "Select concepts that wil be covered in this session" at bounding box center [374, 173] width 234 height 29
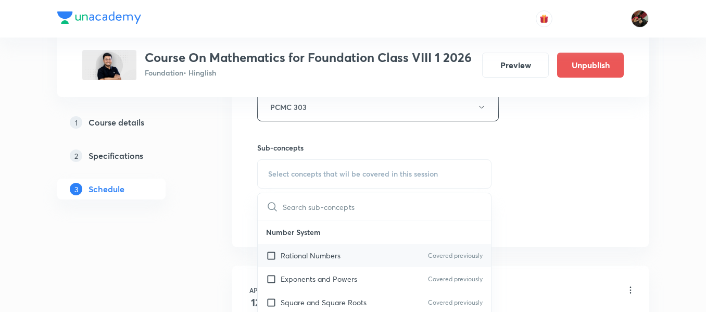
click at [298, 252] on p "Rational Numbers" at bounding box center [311, 255] width 60 height 11
checkbox input "true"
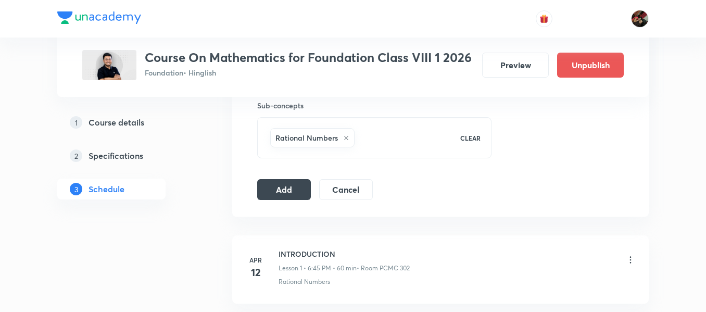
scroll to position [527, 0]
click at [276, 190] on button "Add" at bounding box center [284, 188] width 54 height 21
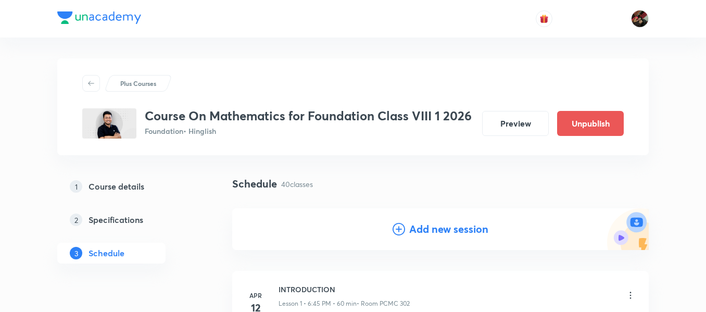
scroll to position [107, 0]
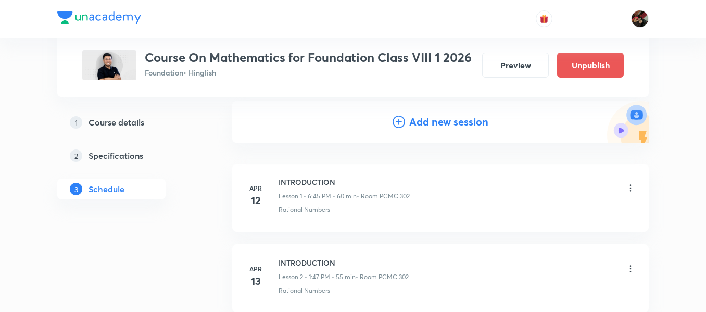
click at [408, 124] on div "Add new session" at bounding box center [441, 122] width 96 height 16
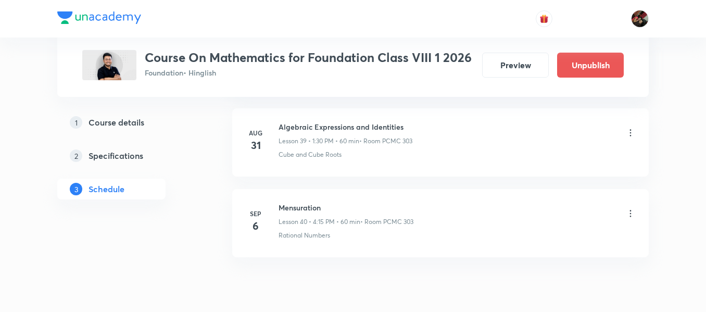
scroll to position [3710, 0]
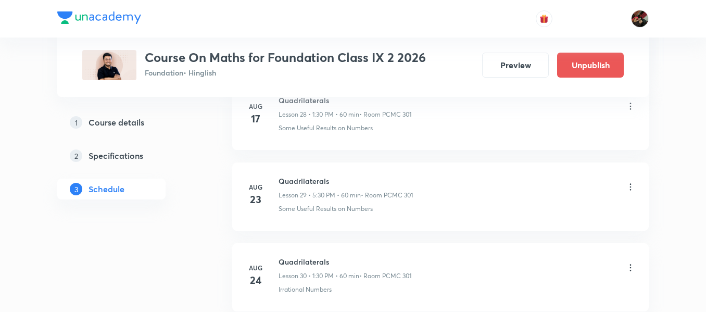
scroll to position [3106, 0]
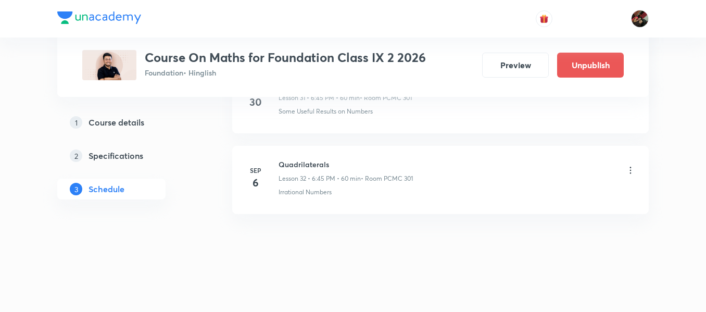
click at [319, 161] on h6 "Quadrilaterals" at bounding box center [346, 164] width 134 height 11
copy h6 "Quadrilaterals"
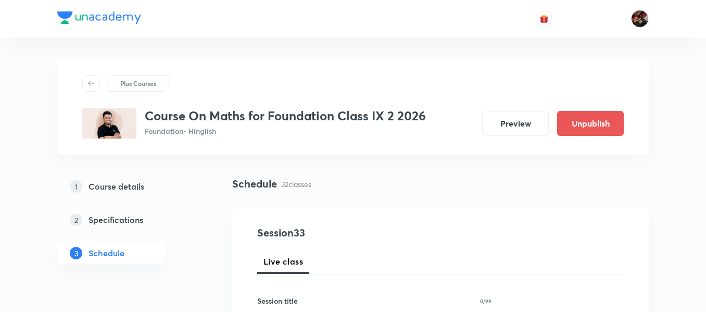
scroll to position [168, 0]
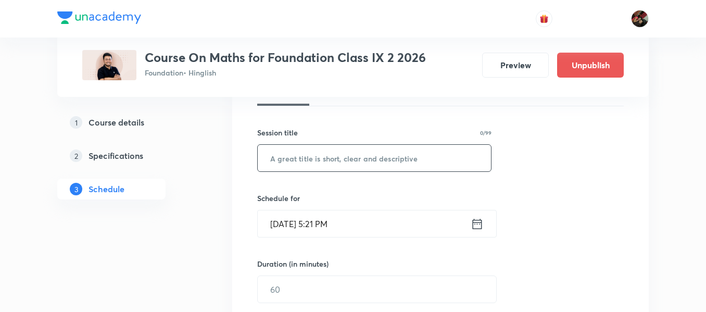
paste input "Quadrilaterals"
click at [317, 159] on input "Quadrilaterals" at bounding box center [374, 158] width 233 height 27
type input "Quadrilaterals"
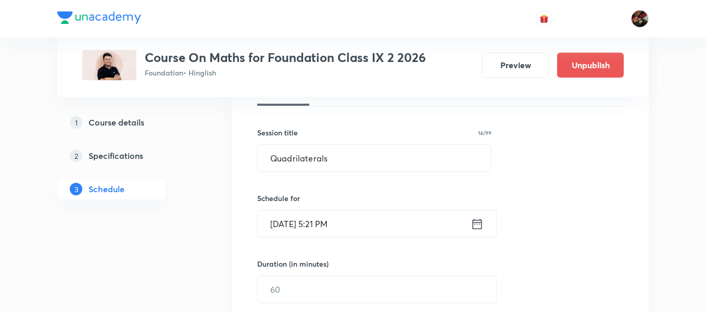
click at [302, 222] on input "Aug 30, 2025, 5:21 PM" at bounding box center [364, 223] width 213 height 27
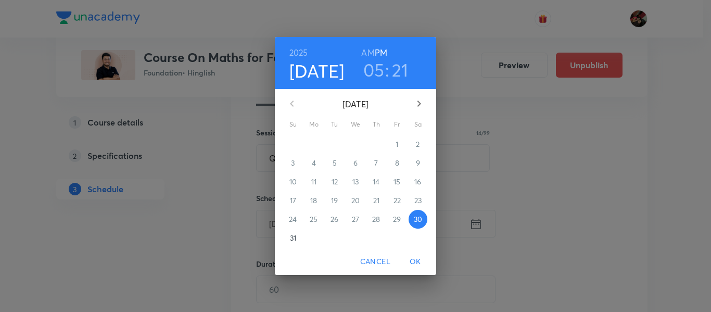
click at [418, 102] on icon "button" at bounding box center [420, 104] width 4 height 6
click at [295, 160] on span "7" at bounding box center [293, 163] width 19 height 10
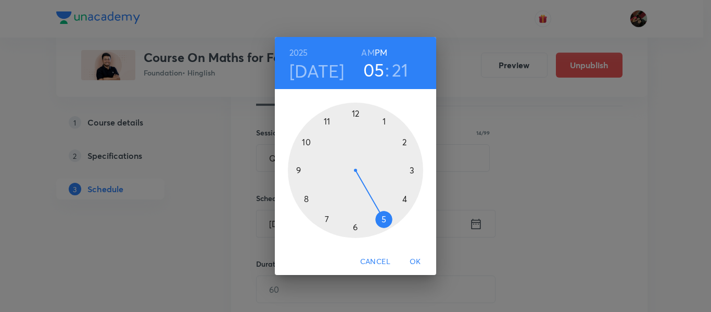
click at [405, 145] on div at bounding box center [355, 170] width 135 height 135
click at [300, 170] on div at bounding box center [355, 170] width 135 height 135
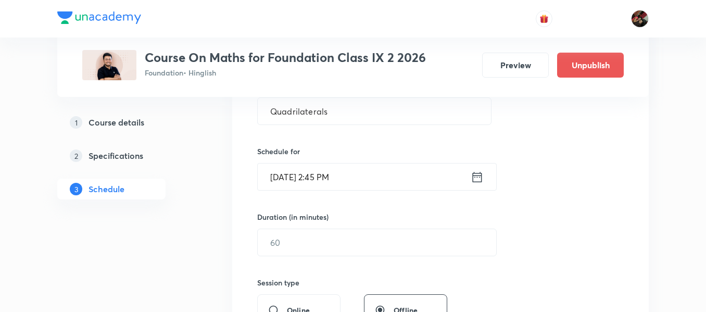
scroll to position [216, 0]
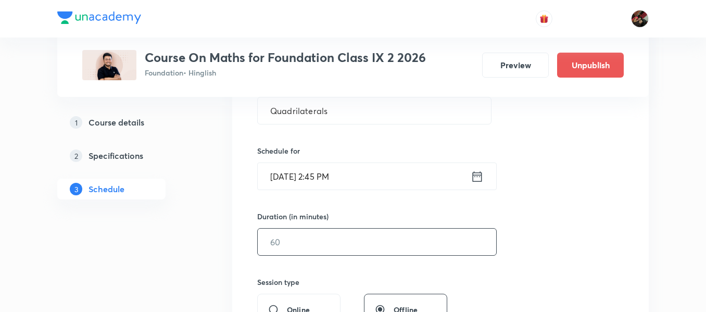
click at [294, 238] on input "text" at bounding box center [377, 242] width 239 height 27
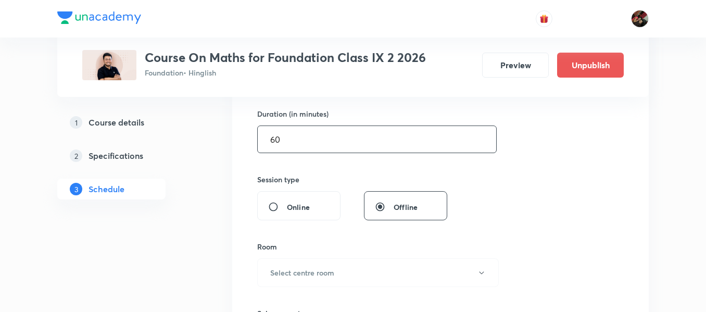
scroll to position [320, 0]
type input "60"
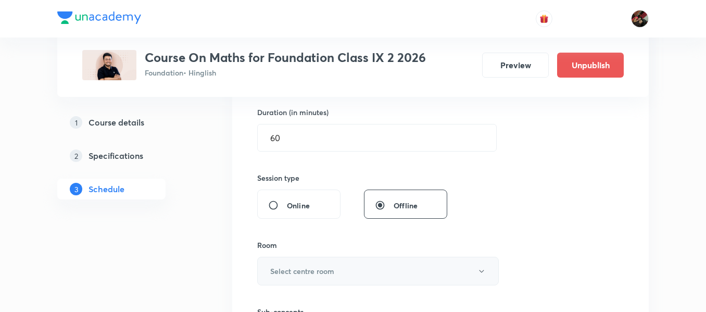
click at [293, 260] on button "Select centre room" at bounding box center [378, 271] width 242 height 29
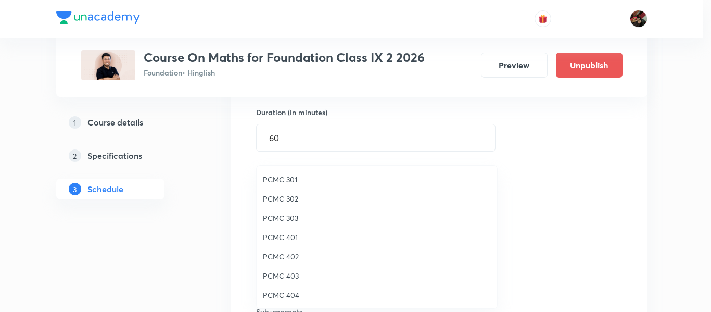
click at [283, 174] on span "PCMC 301" at bounding box center [377, 179] width 228 height 11
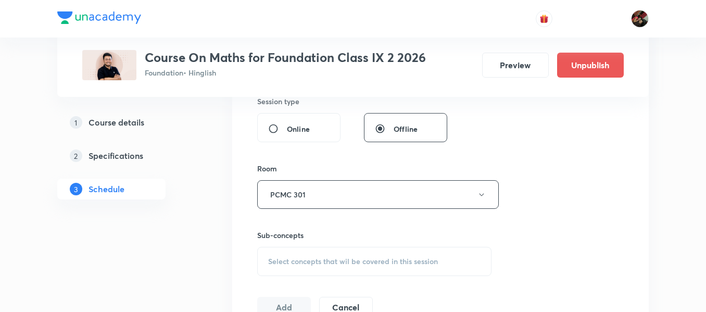
scroll to position [397, 0]
click at [300, 258] on span "Select concepts that wil be covered in this session" at bounding box center [353, 261] width 170 height 8
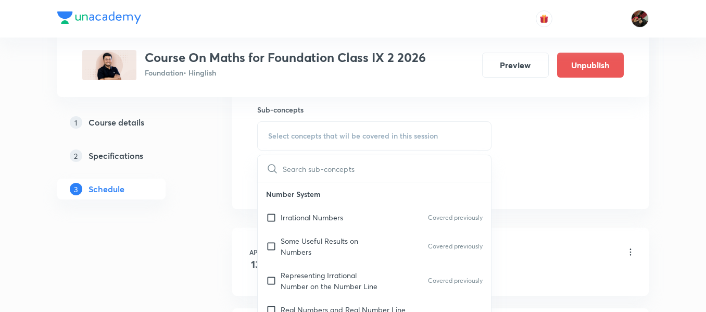
scroll to position [523, 0]
click at [300, 208] on div "Irrational Numbers Covered previously" at bounding box center [374, 215] width 233 height 23
checkbox input "true"
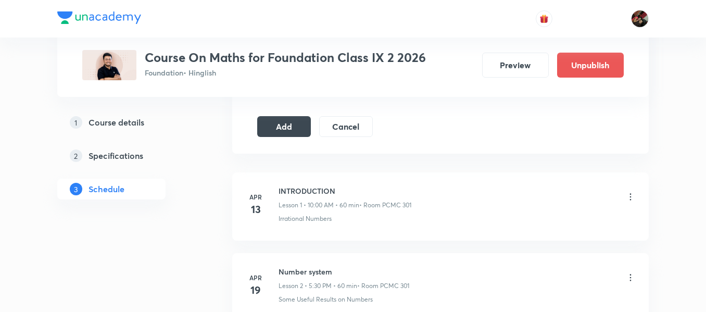
scroll to position [590, 0]
click at [290, 127] on button "Add" at bounding box center [284, 124] width 54 height 21
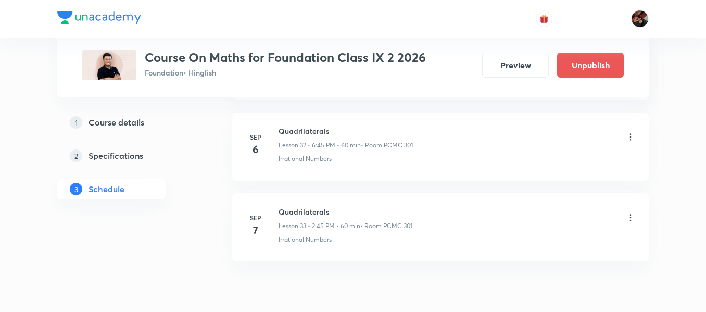
scroll to position [2660, 0]
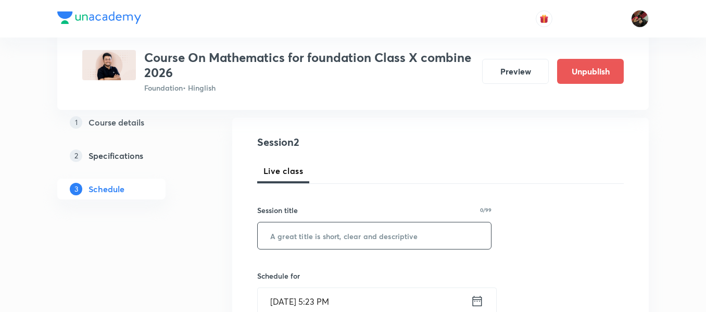
click at [286, 234] on input "text" at bounding box center [374, 235] width 233 height 27
paste input "Quadrilaterals"
paste input "Introduction to Trigonometry"
type input "Introduction to Trigonometry"
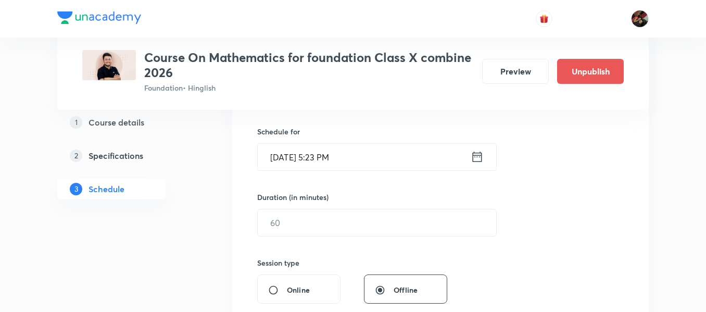
click at [290, 160] on input "Aug 30, 2025, 5:23 PM" at bounding box center [364, 157] width 213 height 27
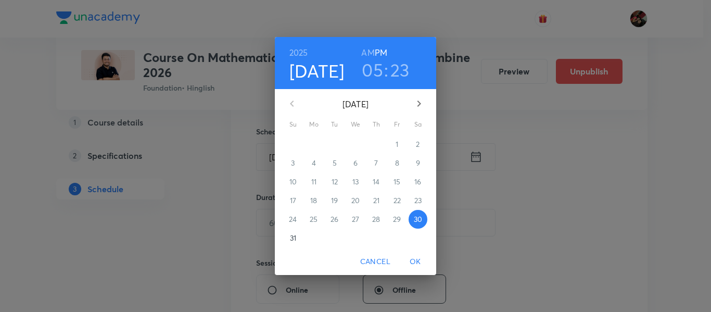
click at [420, 107] on icon "button" at bounding box center [419, 103] width 12 height 12
click at [419, 146] on p "6" at bounding box center [418, 144] width 4 height 10
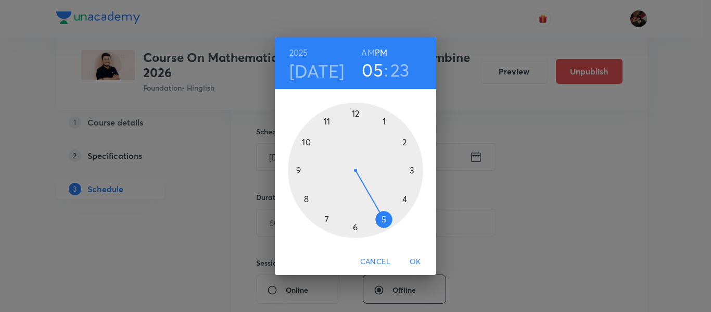
click at [385, 219] on div at bounding box center [355, 170] width 135 height 135
click at [355, 224] on div at bounding box center [355, 170] width 135 height 135
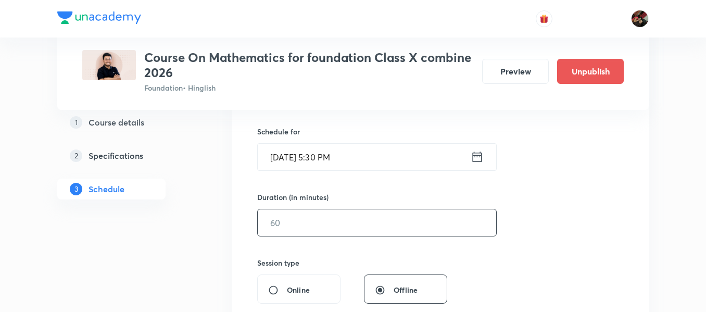
click at [332, 222] on input "text" at bounding box center [377, 222] width 239 height 27
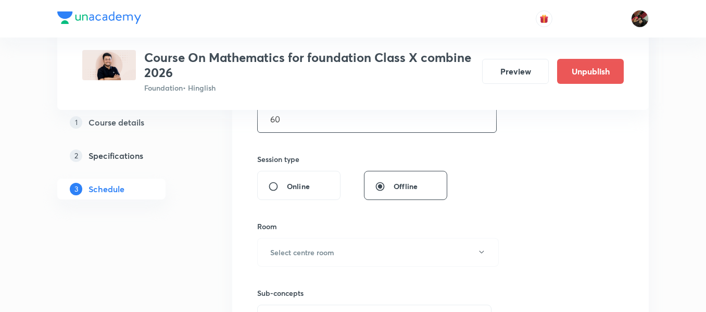
scroll to position [353, 0]
type input "60"
click at [319, 256] on h6 "Select centre room" at bounding box center [302, 251] width 64 height 11
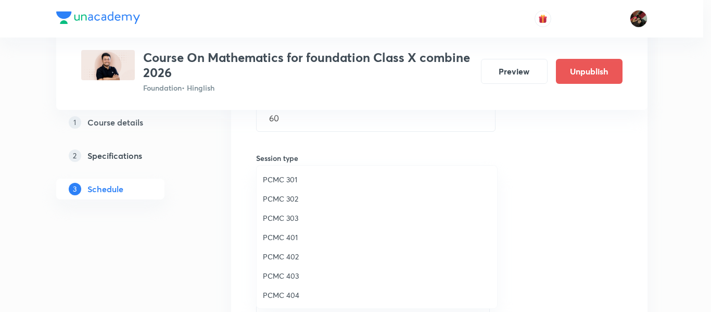
click at [287, 251] on span "PCMC 402" at bounding box center [377, 256] width 228 height 11
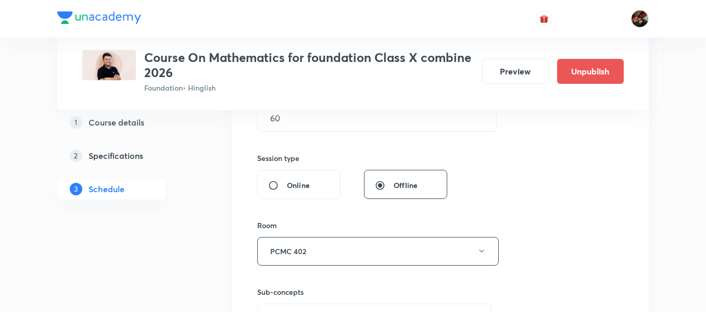
click at [197, 244] on div "1 Course details 2 Specifications 3 Schedule" at bounding box center [128, 196] width 142 height 721
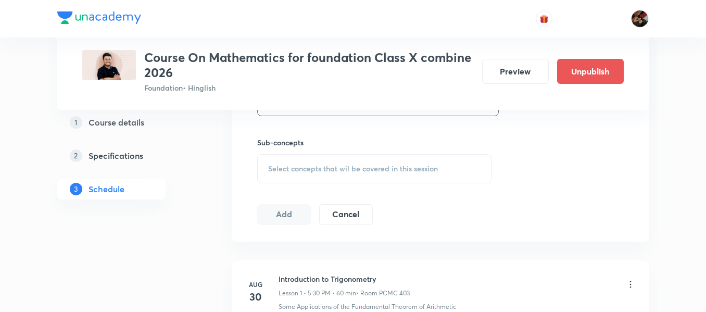
click at [282, 178] on div "Select concepts that wil be covered in this session" at bounding box center [374, 168] width 234 height 29
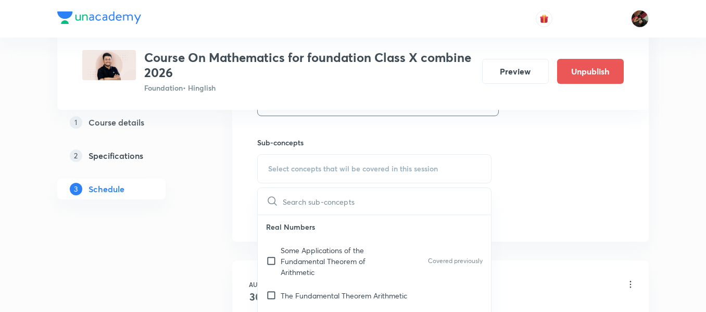
scroll to position [90, 0]
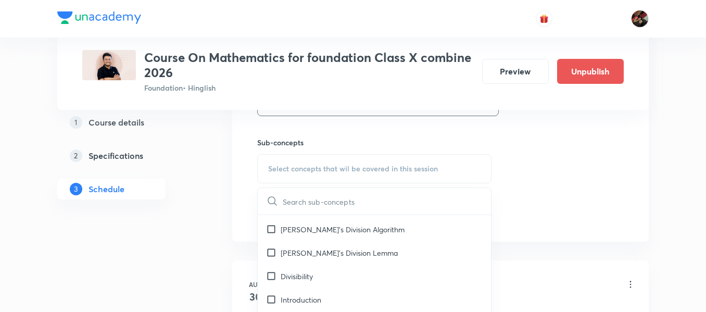
click at [288, 241] on div "Euclid's Division Lemma" at bounding box center [374, 252] width 233 height 23
checkbox input "true"
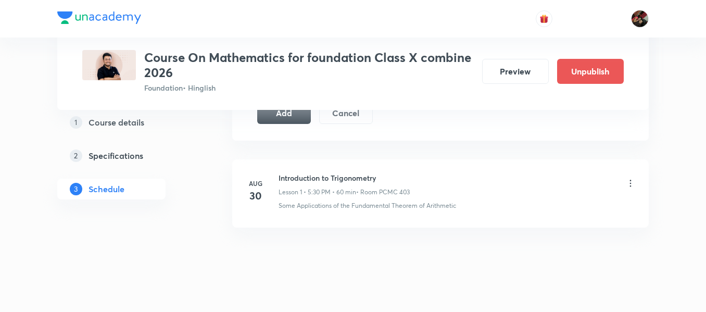
scroll to position [617, 0]
click at [277, 112] on button "Add" at bounding box center [284, 110] width 54 height 21
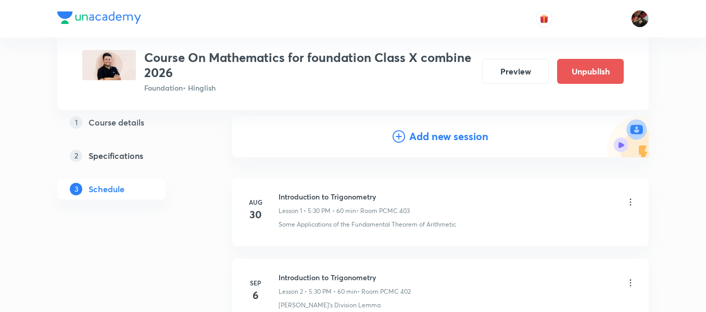
scroll to position [15, 0]
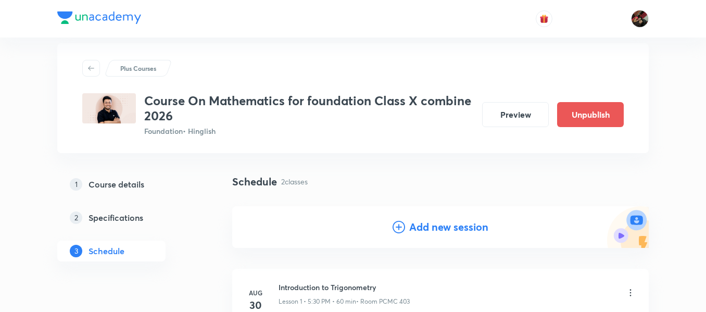
click at [353, 176] on div "Schedule 2 classes" at bounding box center [440, 182] width 417 height 16
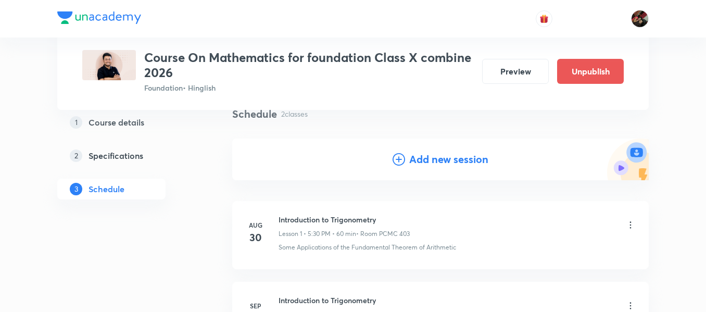
scroll to position [83, 0]
click at [419, 161] on h4 "Add new session" at bounding box center [448, 159] width 79 height 16
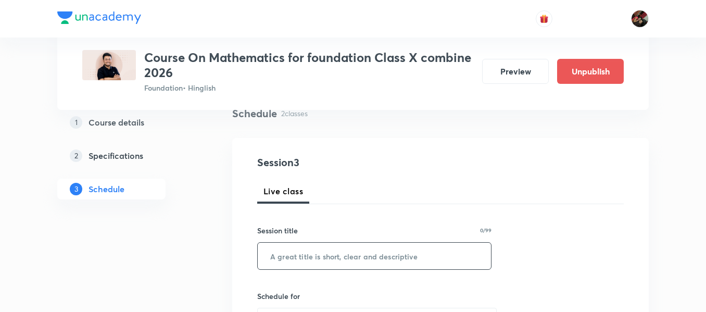
click at [320, 260] on input "text" at bounding box center [374, 256] width 233 height 27
paste input "Introduction to Trigonometry"
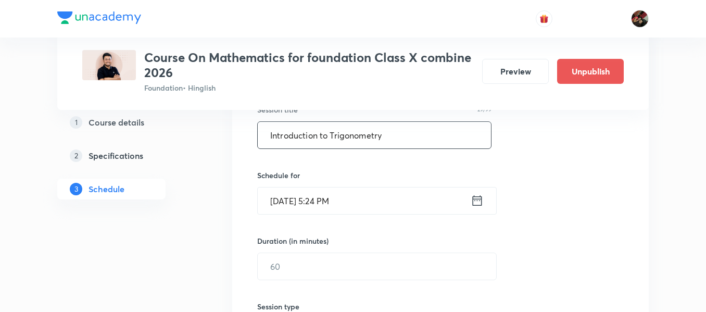
scroll to position [211, 0]
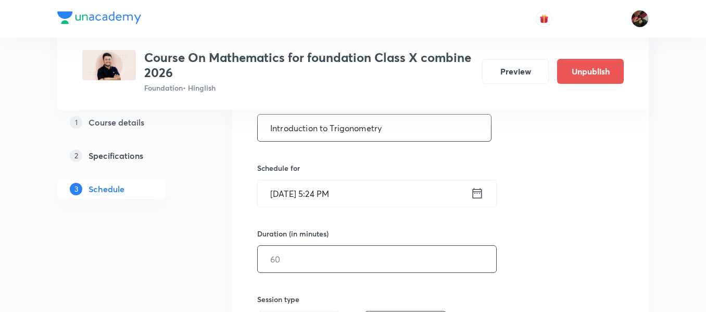
type input "Introduction to Trigonometry"
click at [293, 257] on input "text" at bounding box center [377, 259] width 239 height 27
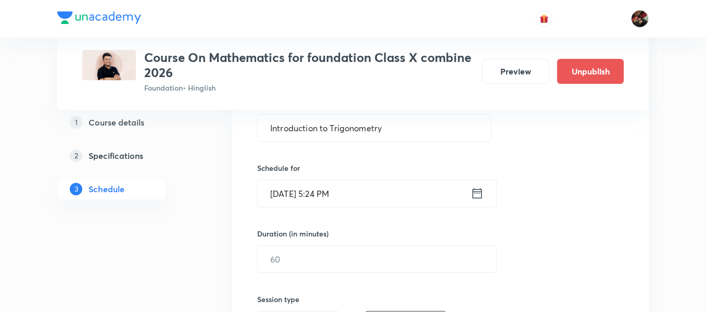
click at [291, 199] on input "Aug 30, 2025, 5:24 PM" at bounding box center [364, 193] width 213 height 27
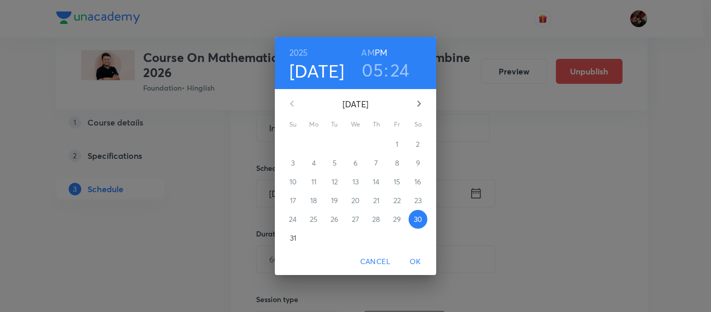
click at [416, 107] on icon "button" at bounding box center [419, 103] width 12 height 12
click at [292, 165] on p "7" at bounding box center [293, 163] width 4 height 10
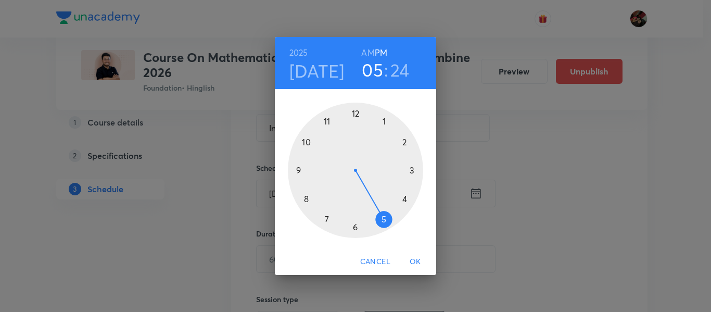
click at [416, 264] on span "OK" at bounding box center [415, 261] width 25 height 13
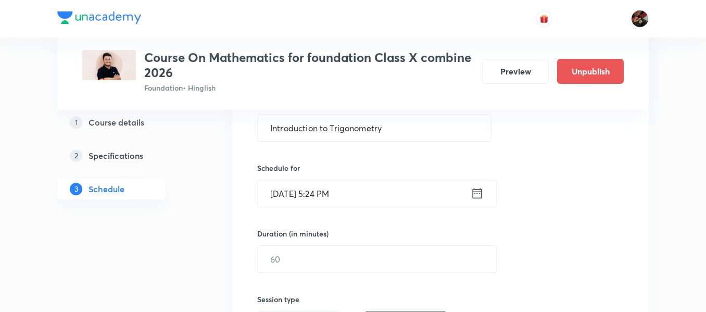
click at [333, 191] on input "Sep 7, 2025, 5:24 PM" at bounding box center [364, 193] width 213 height 27
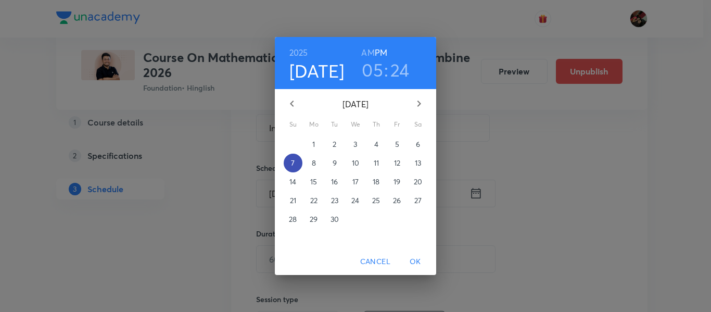
click at [293, 160] on p "7" at bounding box center [293, 163] width 4 height 10
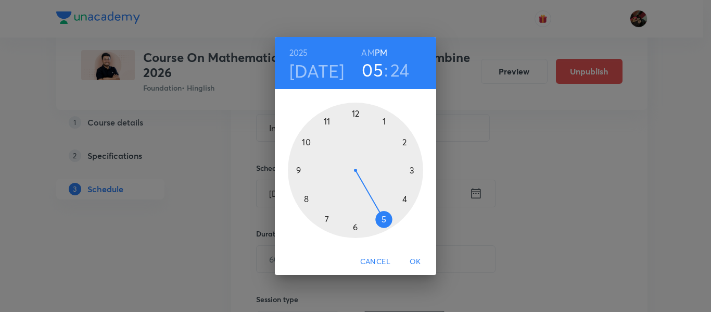
click at [384, 120] on div at bounding box center [355, 170] width 135 height 135
click at [356, 229] on div at bounding box center [355, 170] width 135 height 135
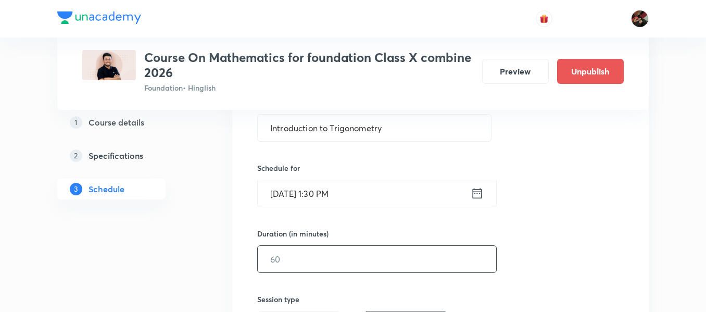
click at [366, 247] on input "text" at bounding box center [377, 259] width 239 height 27
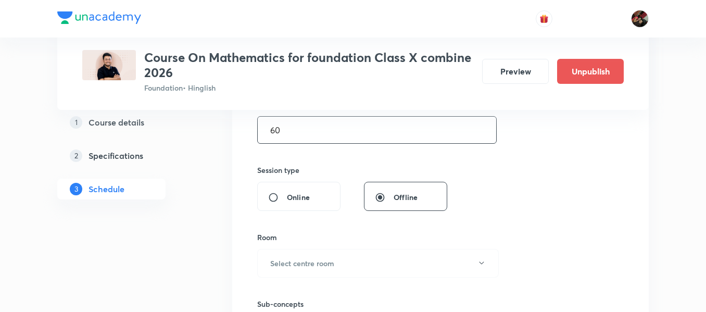
scroll to position [347, 0]
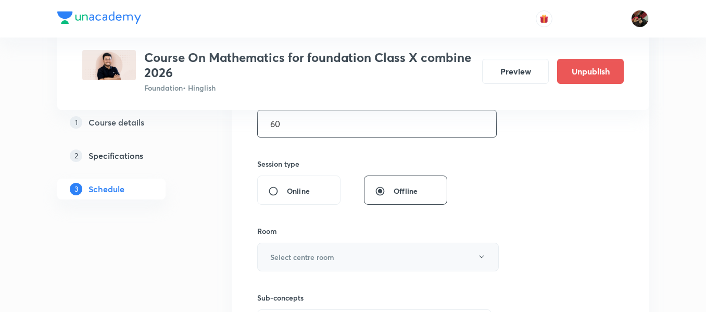
type input "60"
click at [324, 260] on h6 "Select centre room" at bounding box center [302, 257] width 64 height 11
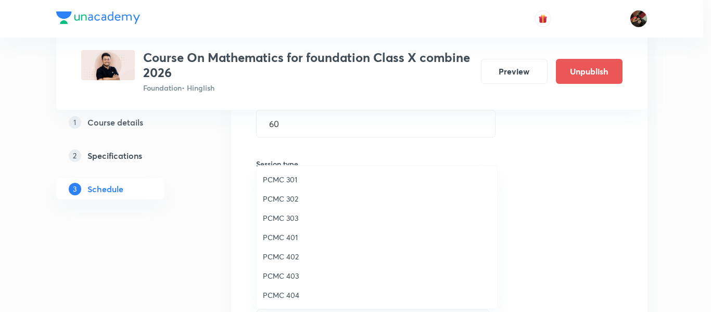
click at [286, 257] on span "PCMC 402" at bounding box center [377, 256] width 228 height 11
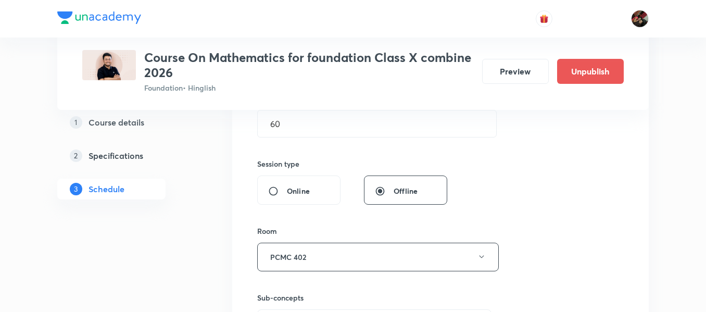
click at [243, 245] on div "Session 3 Live class Session title 29/99 Introduction to Trigonometry ​ Schedul…" at bounding box center [440, 135] width 417 height 522
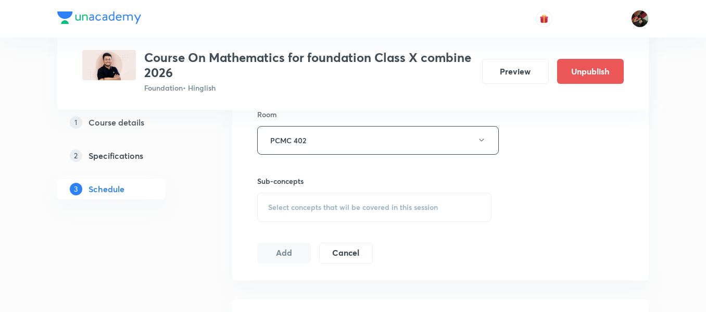
scroll to position [466, 0]
click at [369, 205] on span "Select concepts that wil be covered in this session" at bounding box center [353, 205] width 170 height 8
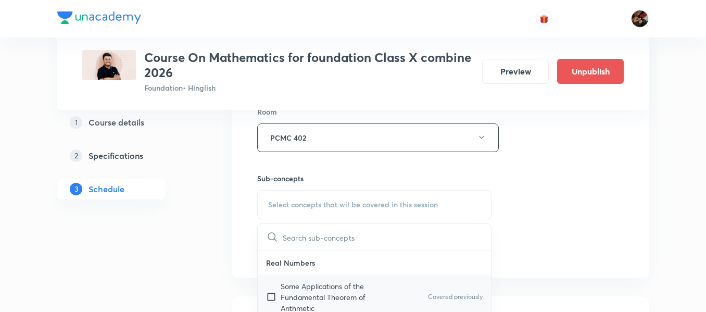
click at [277, 286] on input "checkbox" at bounding box center [273, 297] width 15 height 33
checkbox input "true"
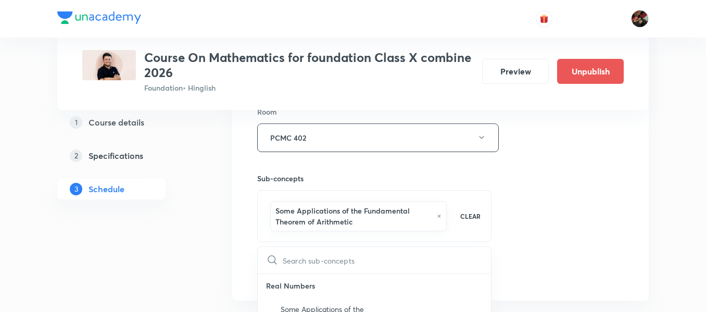
click at [208, 270] on div "Plus Courses Course On Mathematics for foundation Class X combine 2026 Foundati…" at bounding box center [353, 69] width 592 height 955
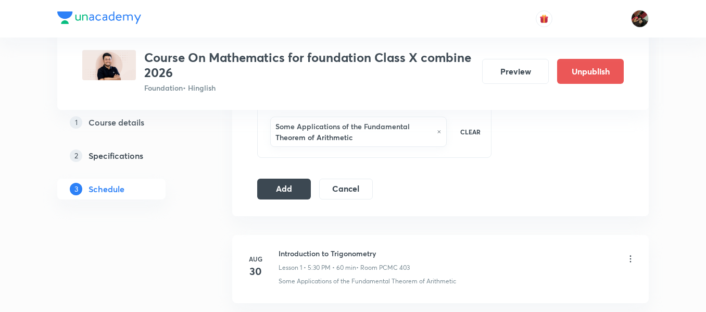
scroll to position [573, 0]
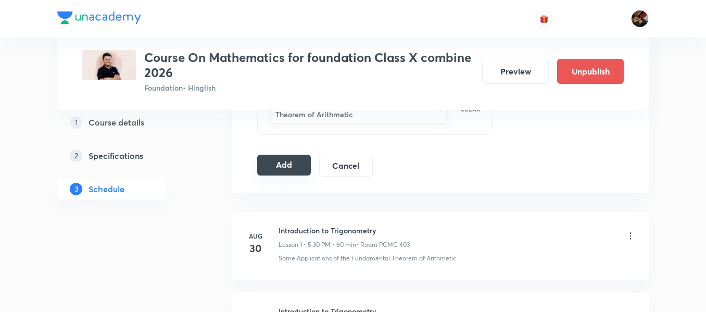
click at [278, 168] on button "Add" at bounding box center [284, 165] width 54 height 21
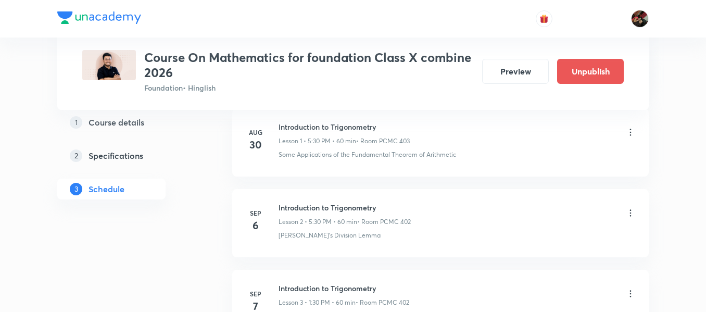
scroll to position [181, 0]
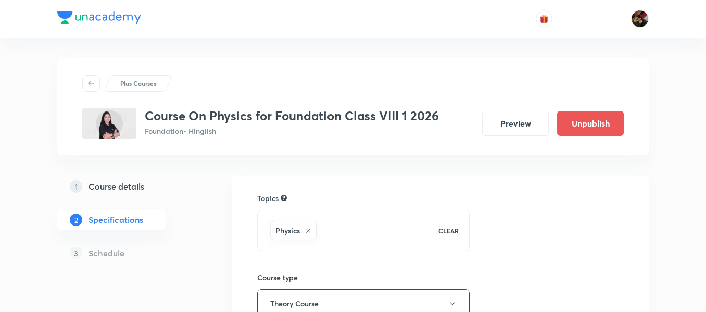
click at [132, 181] on h5 "Course details" at bounding box center [117, 186] width 56 height 12
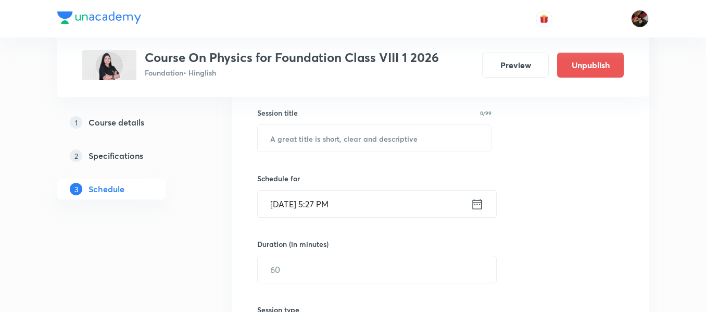
scroll to position [190, 0]
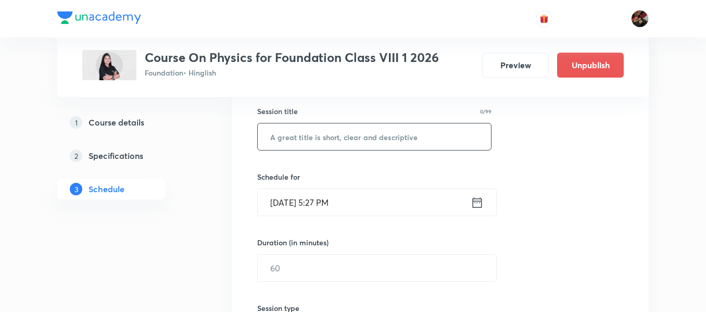
click at [297, 141] on input "text" at bounding box center [374, 136] width 233 height 27
paste input "Chemical effect of electric current"
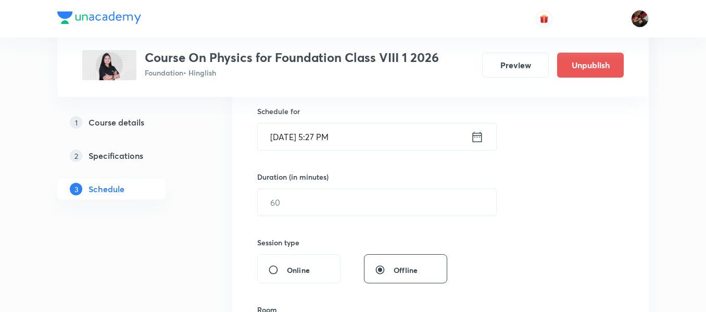
scroll to position [256, 0]
type input "Chemical effect of electric current"
click at [291, 137] on input "[DATE] 5:27 PM" at bounding box center [364, 136] width 213 height 27
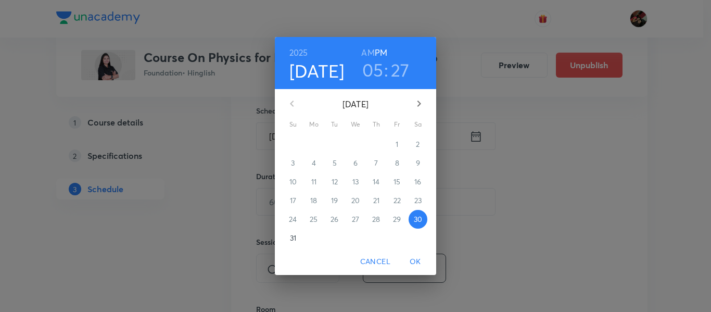
click at [412, 108] on button "button" at bounding box center [419, 103] width 25 height 25
click at [414, 145] on span "6" at bounding box center [418, 144] width 19 height 10
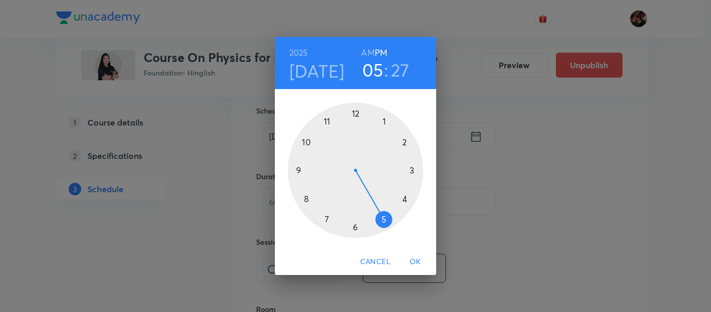
click at [319, 74] on h4 "[DATE]" at bounding box center [317, 71] width 55 height 22
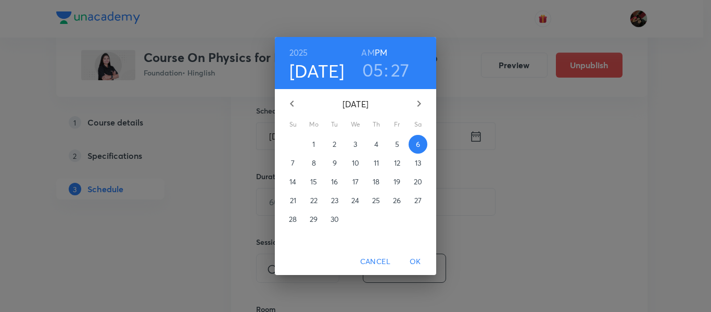
click at [292, 161] on p "7" at bounding box center [293, 163] width 4 height 10
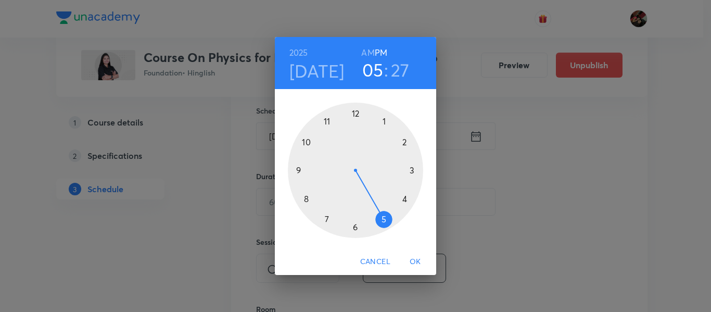
click at [385, 121] on div at bounding box center [355, 170] width 135 height 135
click at [354, 228] on div at bounding box center [355, 170] width 135 height 135
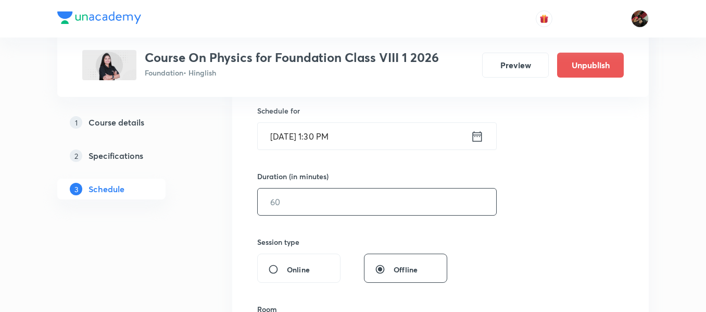
click at [306, 197] on input "text" at bounding box center [377, 202] width 239 height 27
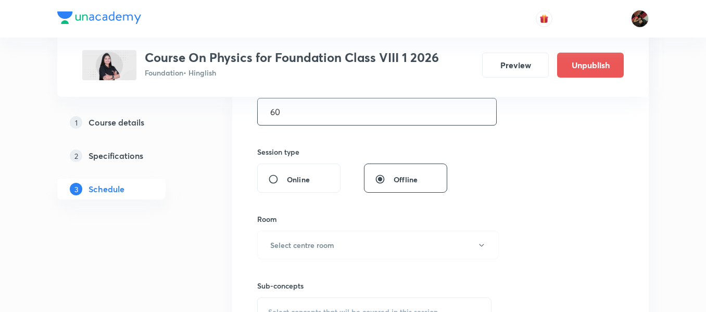
scroll to position [347, 0]
type input "60"
click at [304, 243] on h6 "Select centre room" at bounding box center [302, 243] width 64 height 11
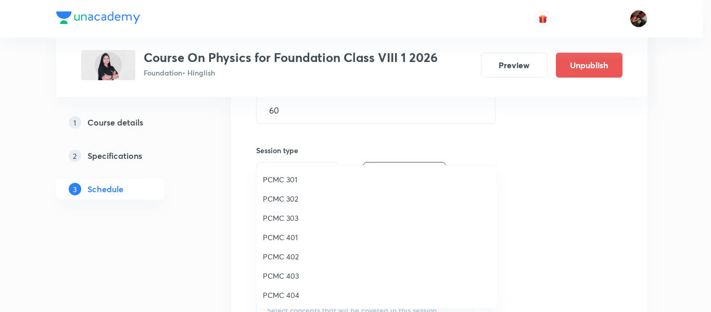
click at [291, 220] on span "PCMC 303" at bounding box center [377, 217] width 228 height 11
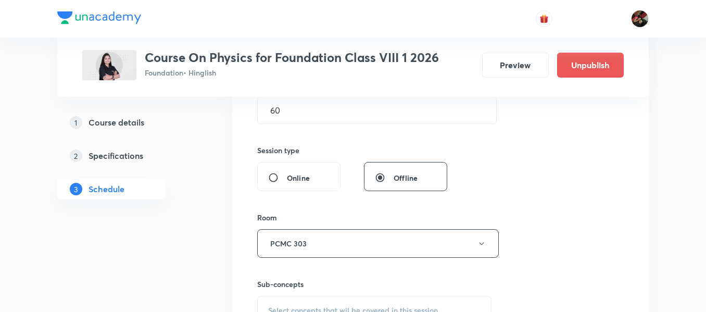
click at [235, 230] on div "Session 33 Live class Session title 36/99 Chemical effect of electric current ​…" at bounding box center [440, 122] width 417 height 522
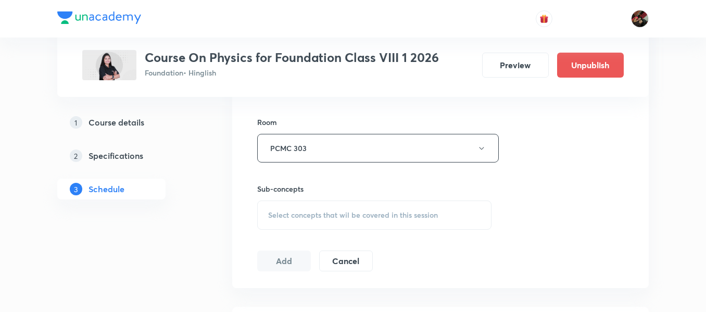
scroll to position [447, 0]
click at [273, 217] on div "Select concepts that wil be covered in this session" at bounding box center [374, 210] width 234 height 29
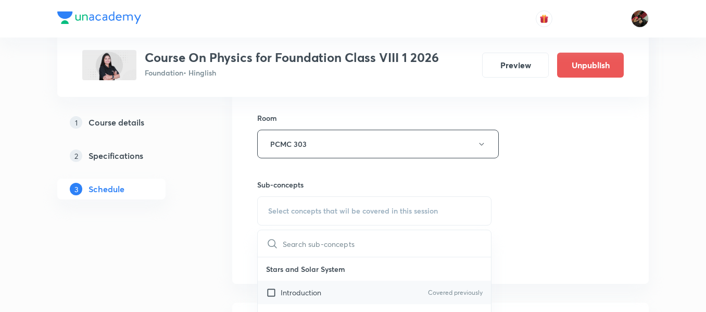
click at [288, 298] on div "Introduction Covered previously" at bounding box center [374, 292] width 233 height 23
checkbox input "true"
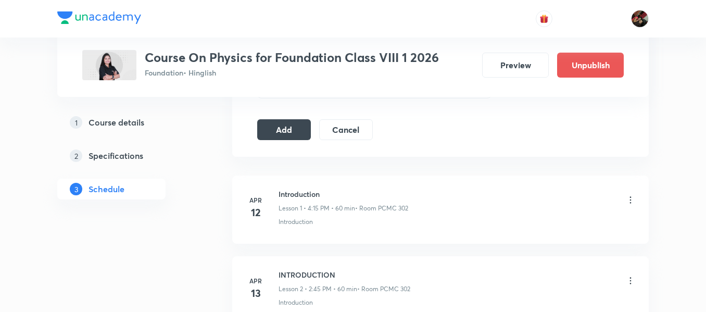
scroll to position [586, 0]
click at [286, 127] on button "Add" at bounding box center [284, 128] width 54 height 21
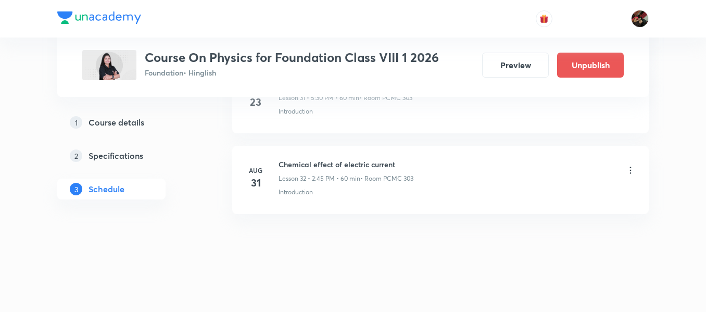
scroll to position [2627, 0]
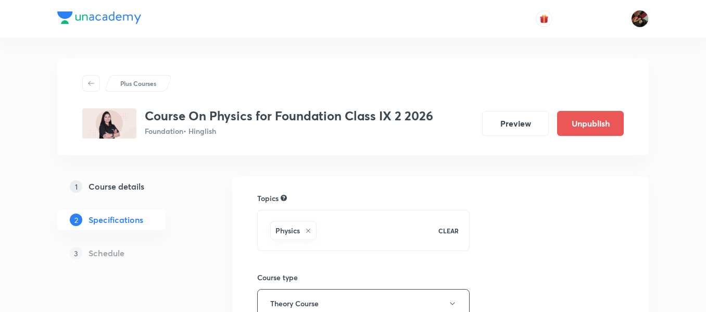
drag, startPoint x: 0, startPoint y: 0, endPoint x: 123, endPoint y: 192, distance: 227.7
click at [123, 192] on h5 "Course details" at bounding box center [117, 186] width 56 height 12
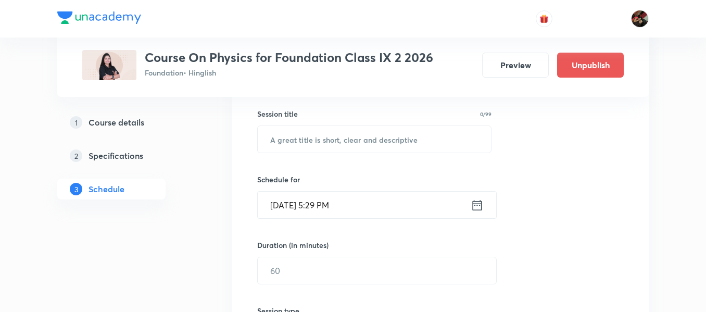
scroll to position [187, 0]
paste input "Work, Energy and Power"
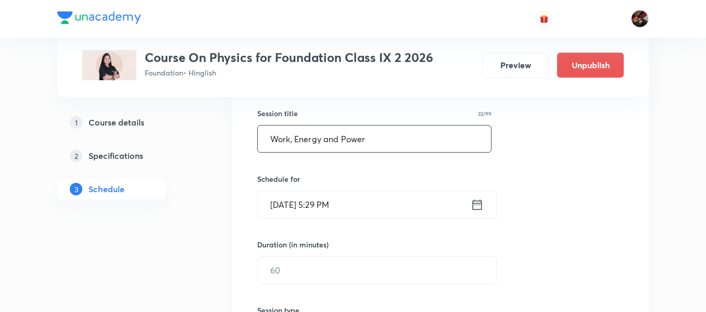
type input "Work, Energy and Power"
click at [298, 204] on input "Aug 30, 2025, 5:29 PM" at bounding box center [364, 204] width 213 height 27
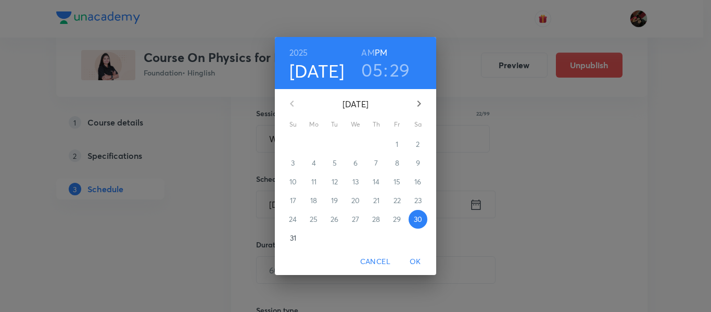
click at [418, 104] on icon "button" at bounding box center [419, 103] width 12 height 12
click at [418, 148] on p "6" at bounding box center [418, 144] width 4 height 10
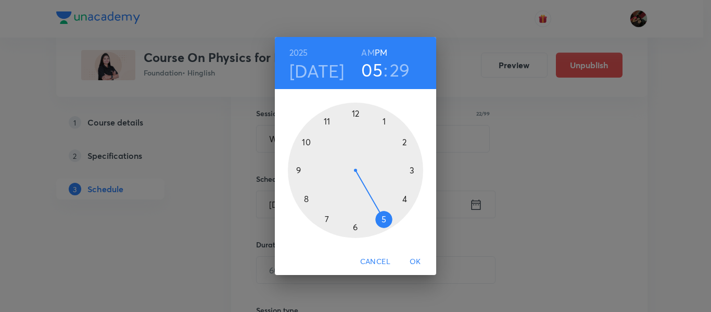
click at [405, 198] on div at bounding box center [355, 170] width 135 height 135
click at [412, 171] on div at bounding box center [355, 170] width 135 height 135
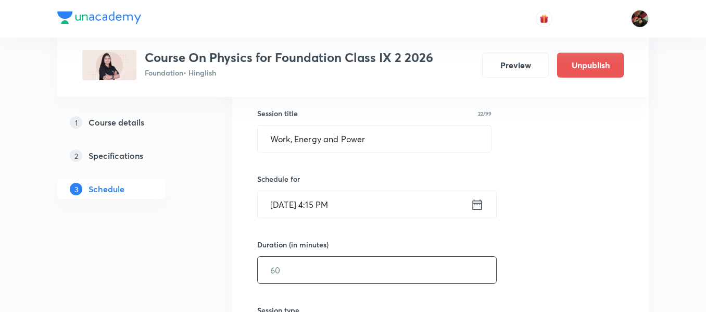
click at [311, 266] on input "text" at bounding box center [377, 270] width 239 height 27
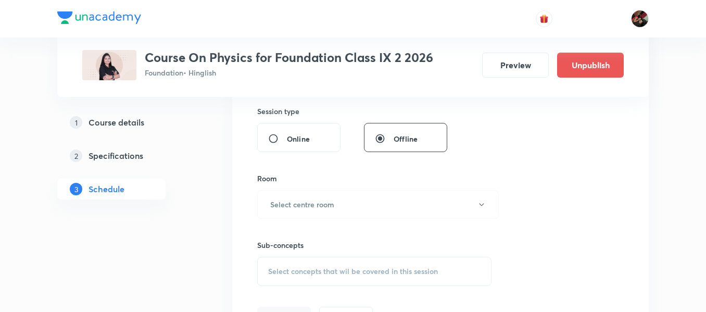
scroll to position [388, 0]
type input "60"
click at [307, 205] on h6 "Select centre room" at bounding box center [302, 202] width 64 height 11
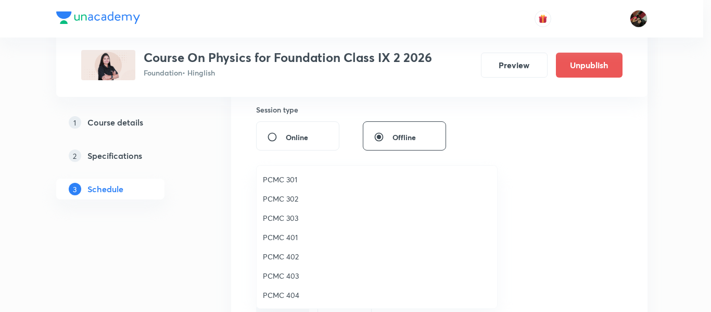
click at [294, 178] on span "PCMC 301" at bounding box center [377, 179] width 228 height 11
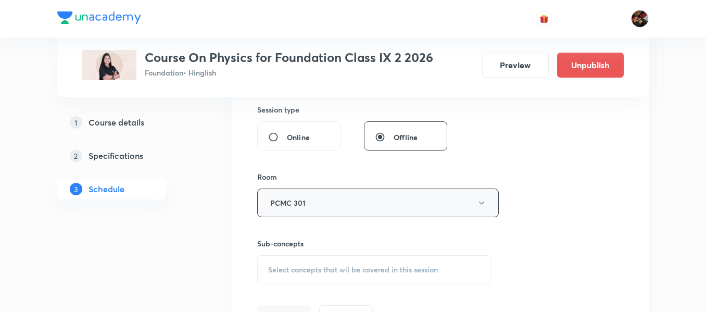
scroll to position [510, 0]
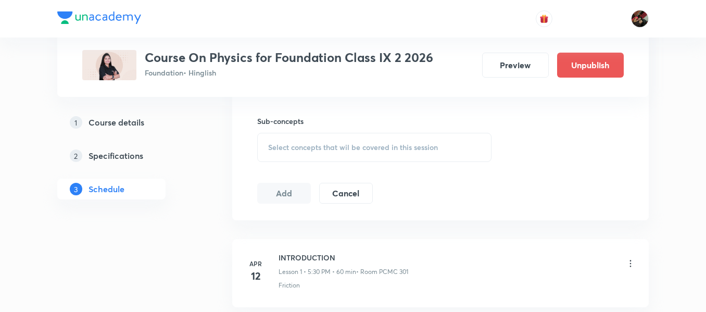
click at [330, 158] on div "Select concepts that wil be covered in this session" at bounding box center [374, 147] width 234 height 29
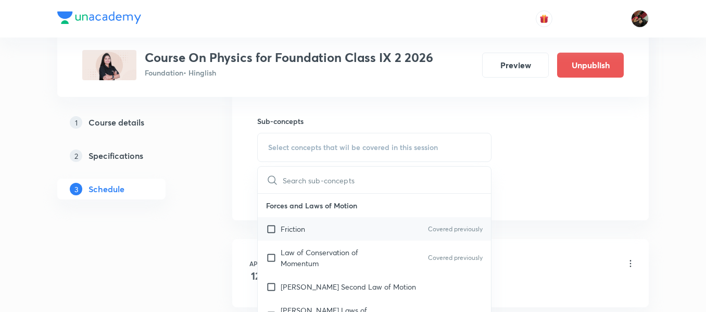
click at [300, 231] on p "Friction" at bounding box center [293, 228] width 24 height 11
checkbox input "true"
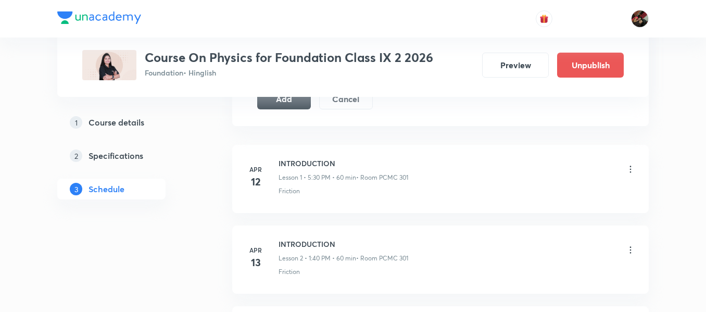
scroll to position [618, 0]
click at [275, 104] on button "Add" at bounding box center [284, 96] width 54 height 21
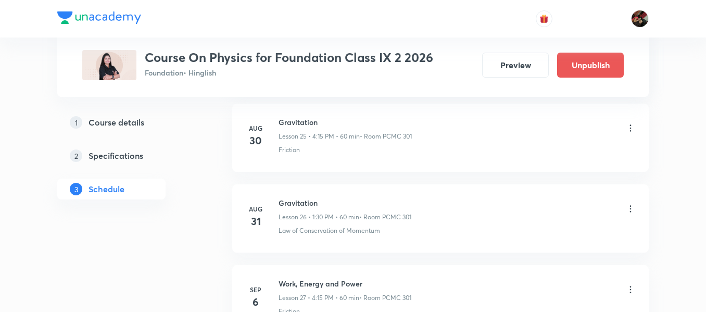
scroll to position [2224, 0]
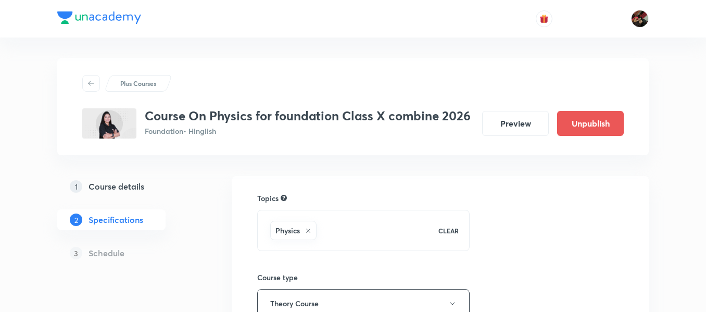
click at [128, 181] on h5 "Course details" at bounding box center [117, 186] width 56 height 12
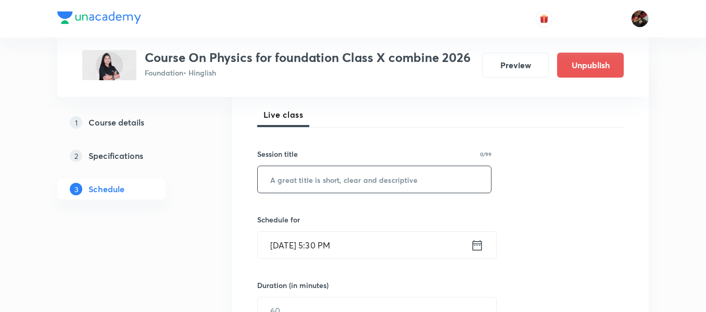
click at [297, 182] on input "text" at bounding box center [374, 179] width 233 height 27
paste input "Electricity"
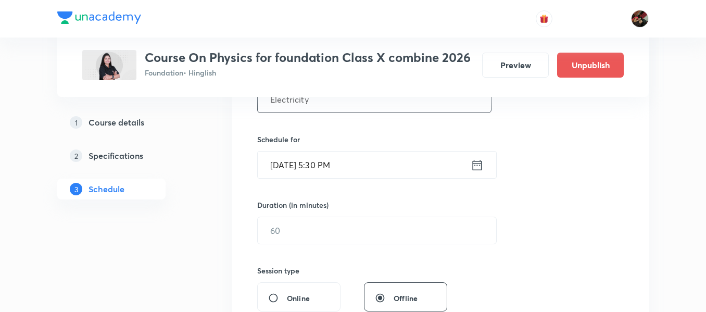
type input "Electricity"
click at [291, 166] on input "Aug 30, 2025, 5:30 PM" at bounding box center [364, 165] width 213 height 27
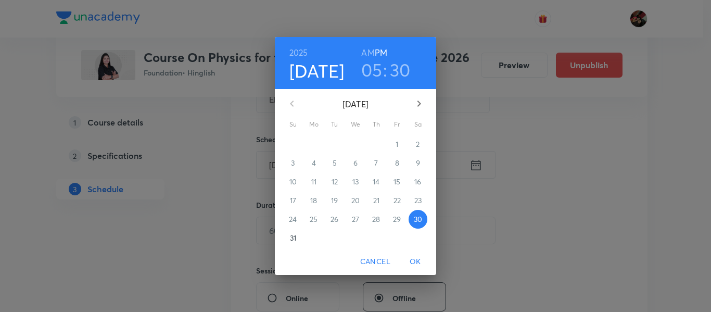
click at [418, 107] on icon "button" at bounding box center [420, 104] width 4 height 6
click at [298, 163] on span "7" at bounding box center [293, 163] width 19 height 10
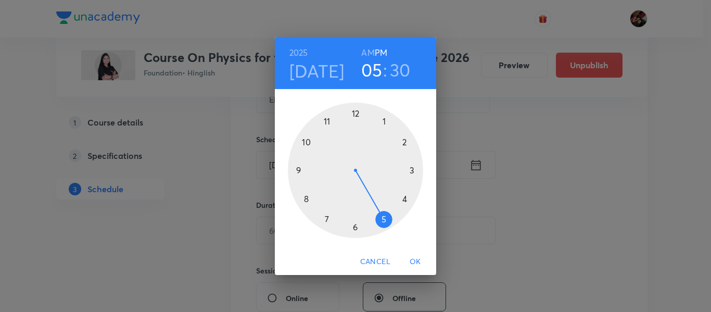
click at [329, 78] on h4 "[DATE]" at bounding box center [317, 71] width 55 height 22
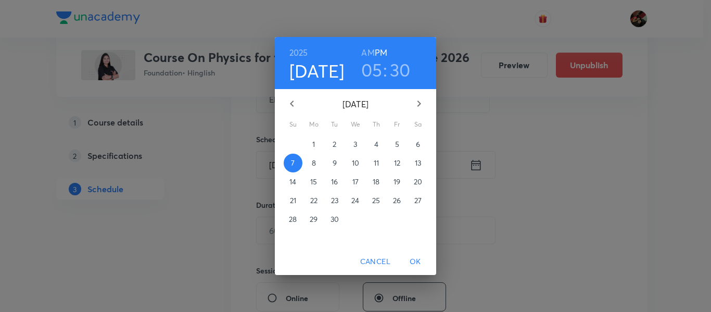
click at [421, 145] on span "6" at bounding box center [418, 144] width 19 height 10
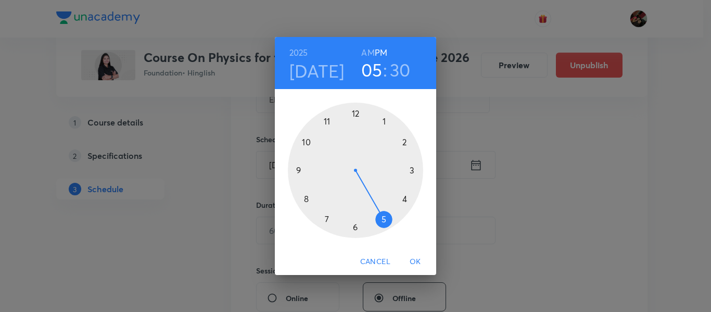
click at [356, 227] on div at bounding box center [355, 170] width 135 height 135
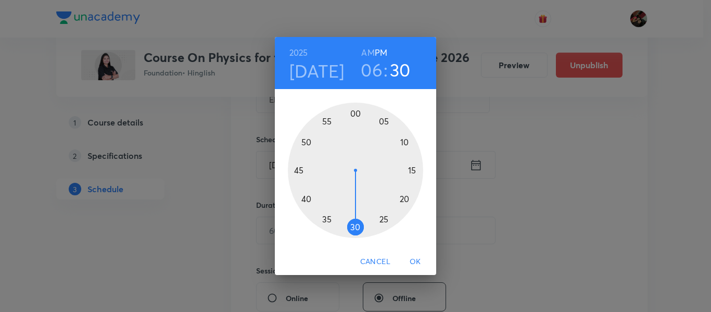
click at [302, 170] on div at bounding box center [355, 170] width 135 height 135
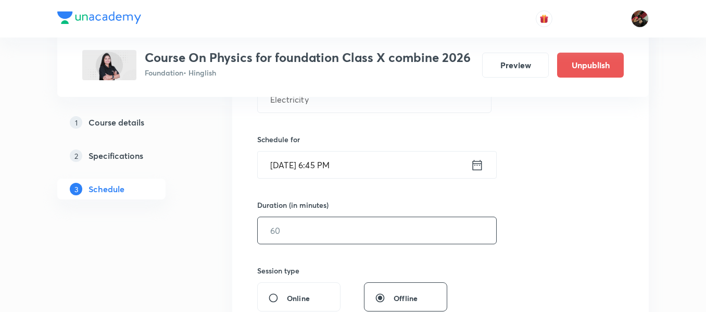
click at [304, 240] on input "text" at bounding box center [377, 230] width 239 height 27
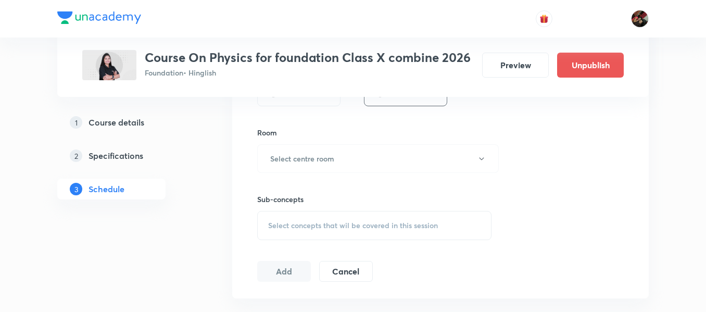
scroll to position [433, 0]
type input "60"
click at [296, 223] on span "Select concepts that wil be covered in this session" at bounding box center [353, 225] width 170 height 8
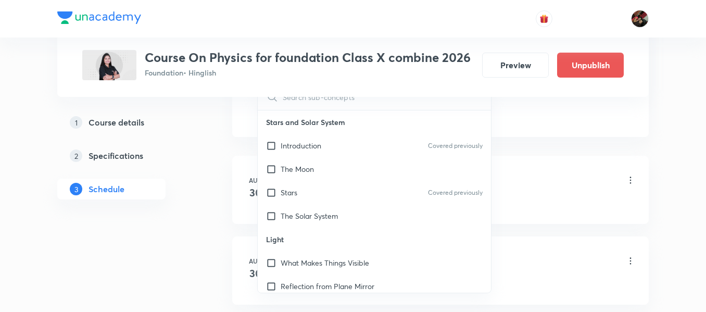
scroll to position [594, 0]
click at [290, 165] on p "The Moon" at bounding box center [297, 168] width 33 height 11
checkbox input "true"
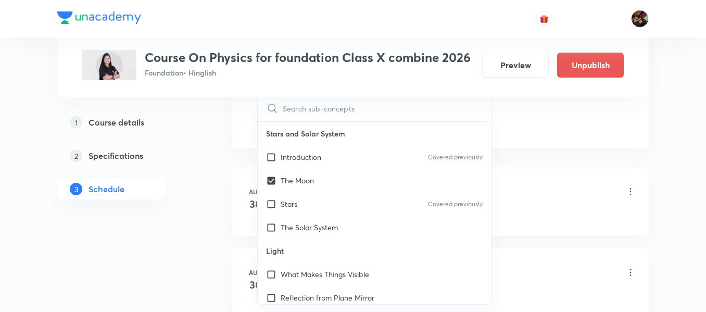
click at [236, 166] on div "Aug 30 Electricity Lesson 1 • 6:45 PM • 60 min • Room PCMC 403 Stars Aug 30 Int…" at bounding box center [440, 246] width 417 height 166
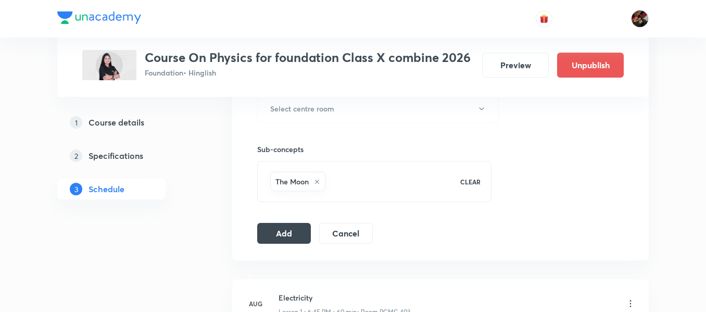
scroll to position [474, 0]
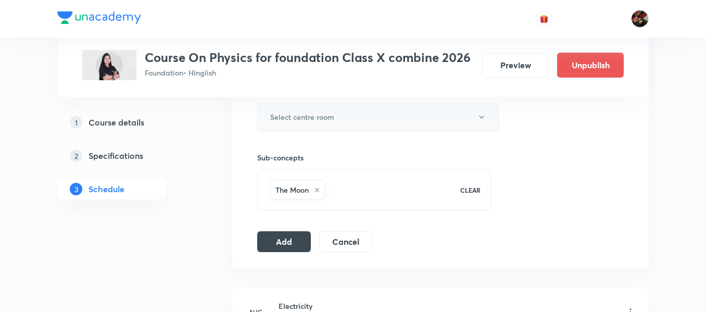
click at [337, 119] on button "Select centre room" at bounding box center [378, 117] width 242 height 29
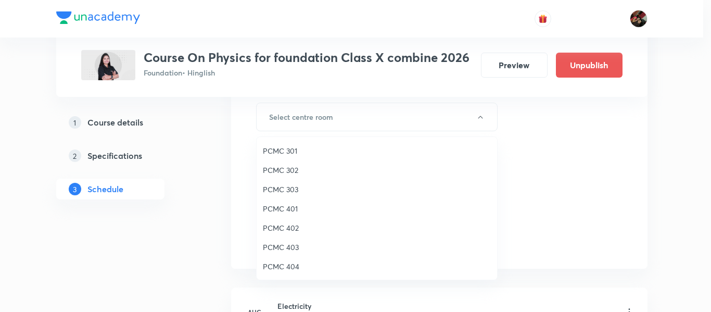
click at [293, 229] on span "PCMC 402" at bounding box center [377, 227] width 228 height 11
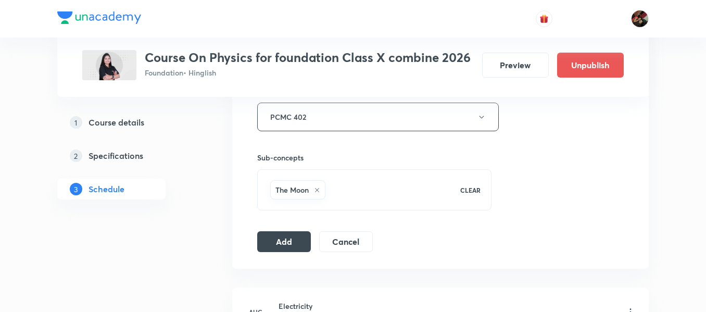
click at [205, 166] on div "Plus Courses Course On Physics for foundation Class X combine 2026 Foundation •…" at bounding box center [353, 49] width 592 height 931
click at [267, 246] on button "Add" at bounding box center [284, 240] width 54 height 21
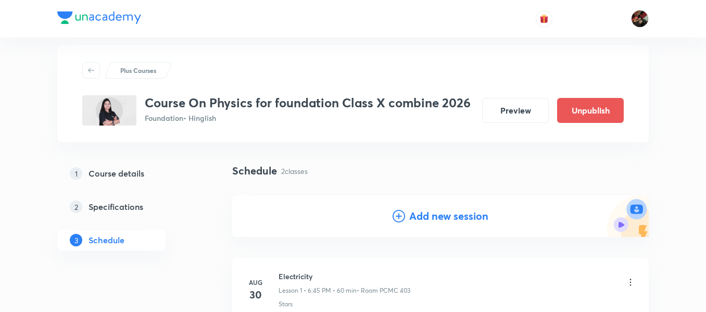
scroll to position [0, 0]
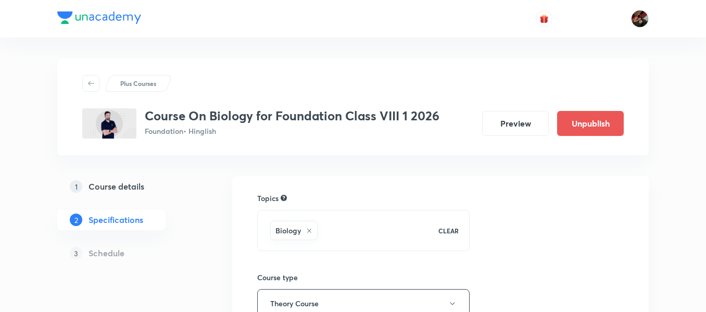
click at [134, 194] on link "1 Course details" at bounding box center [128, 186] width 142 height 21
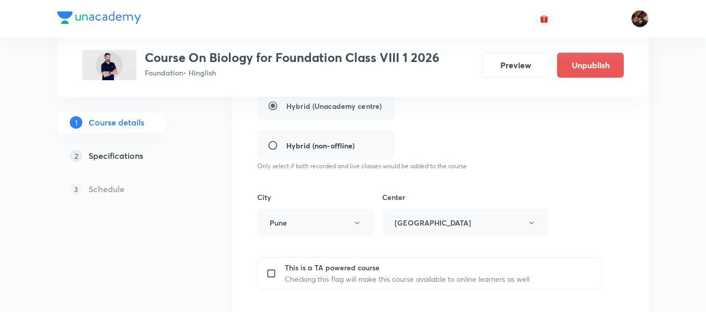
scroll to position [308, 0]
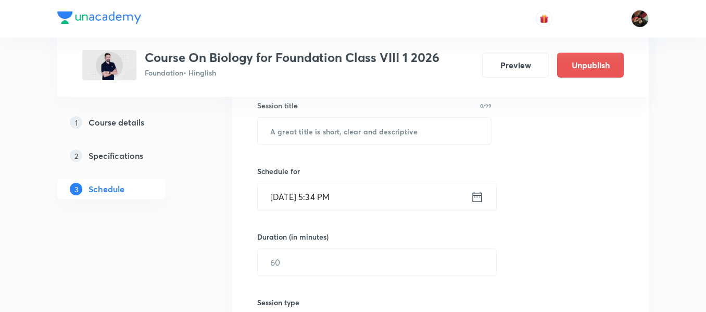
scroll to position [204, 0]
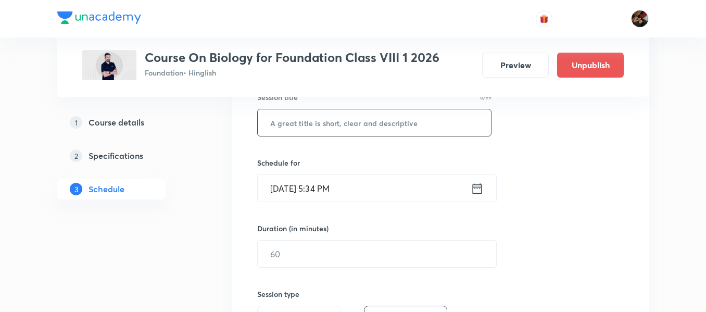
paste input "Reproduction in Animals"
click at [298, 121] on input "Reproduction in Animals" at bounding box center [374, 122] width 233 height 27
type input "Reproduction in Animals"
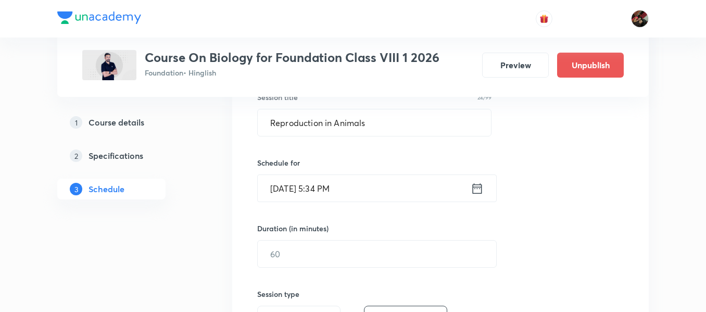
click at [283, 192] on input "[DATE] 5:34 PM" at bounding box center [364, 188] width 213 height 27
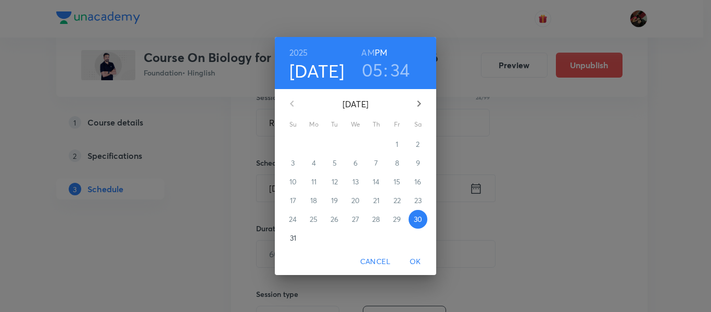
click at [421, 104] on icon "button" at bounding box center [419, 103] width 12 height 12
click at [415, 145] on span "6" at bounding box center [418, 144] width 19 height 10
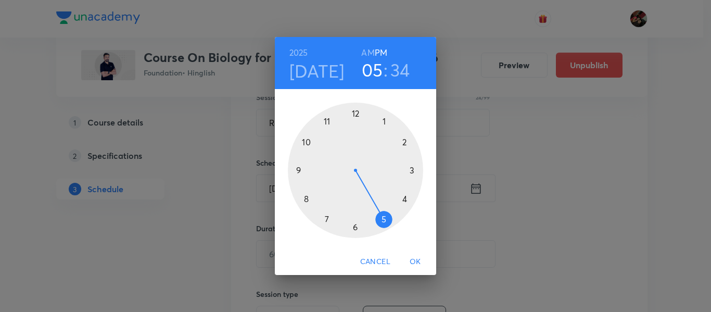
click at [386, 219] on div at bounding box center [355, 170] width 135 height 135
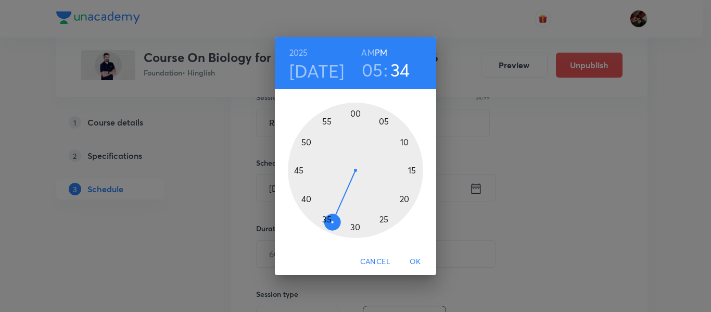
click at [356, 227] on div at bounding box center [355, 170] width 135 height 135
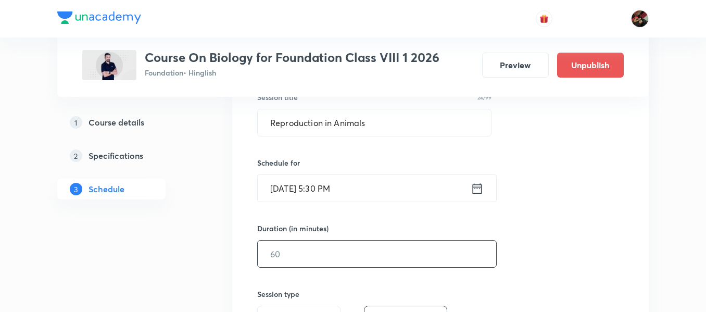
click at [307, 262] on input "text" at bounding box center [377, 254] width 239 height 27
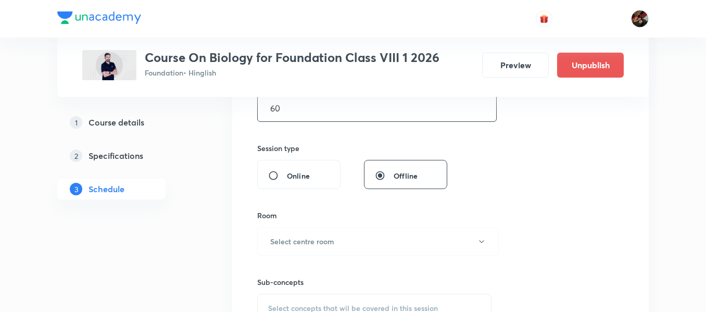
scroll to position [350, 0]
type input "60"
click at [303, 235] on h6 "Select centre room" at bounding box center [302, 240] width 64 height 11
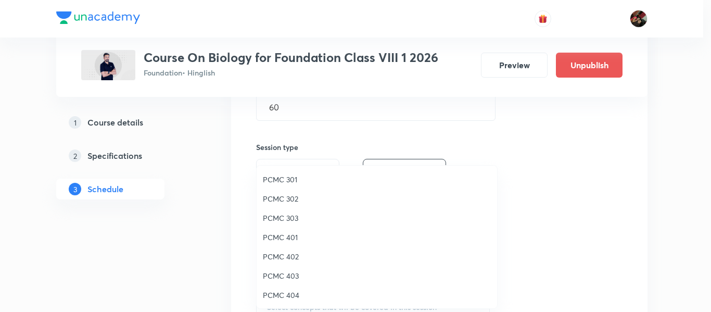
click at [286, 214] on span "PCMC 303" at bounding box center [377, 217] width 228 height 11
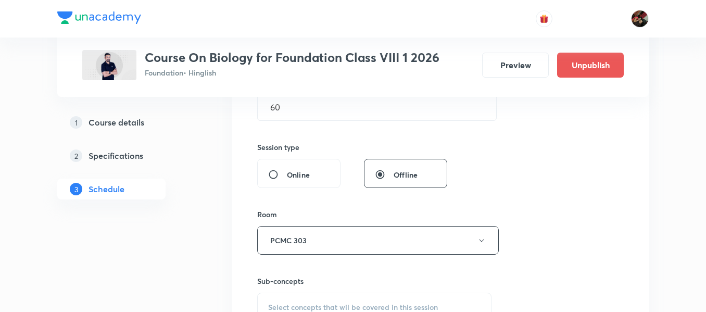
click at [232, 220] on div "Session 27 Live class Session title 24/99 Reproduction in Animals ​ Schedule fo…" at bounding box center [440, 119] width 417 height 522
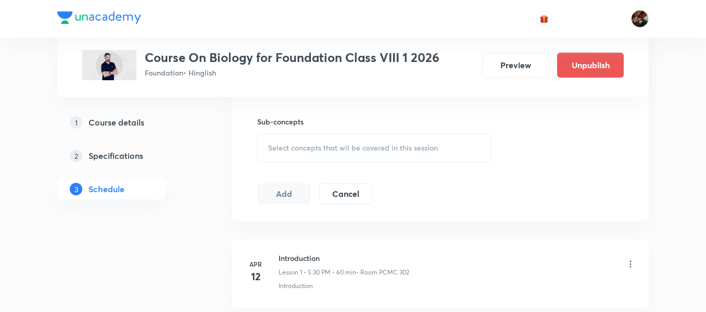
scroll to position [516, 0]
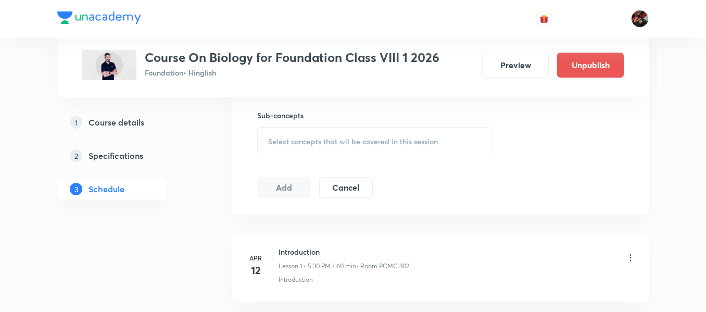
click at [296, 145] on span "Select concepts that wil be covered in this session" at bounding box center [353, 141] width 170 height 8
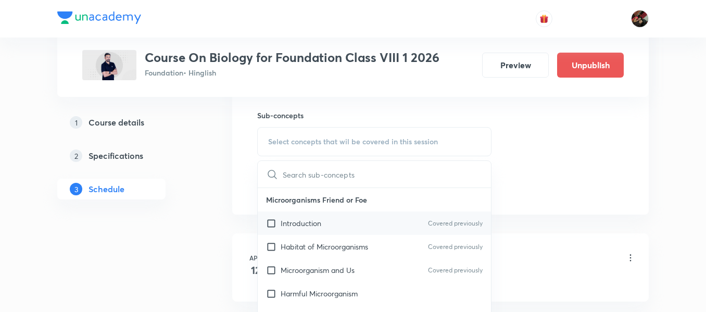
click at [305, 232] on div "Introduction Covered previously" at bounding box center [374, 222] width 233 height 23
checkbox input "true"
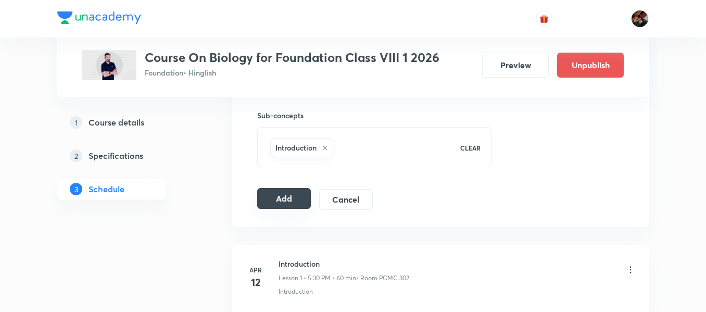
click at [278, 202] on button "Add" at bounding box center [284, 198] width 54 height 21
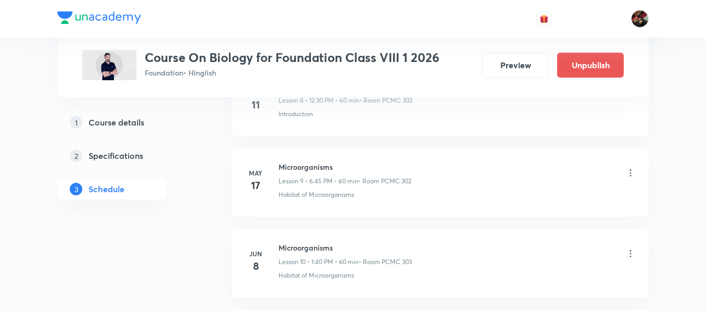
scroll to position [769, 0]
click at [269, 243] on div "[DATE] Microorganisms Lesson 10 • 1:40 PM • 60 min • Room PCMC 303 Habitat of M…" at bounding box center [440, 261] width 391 height 38
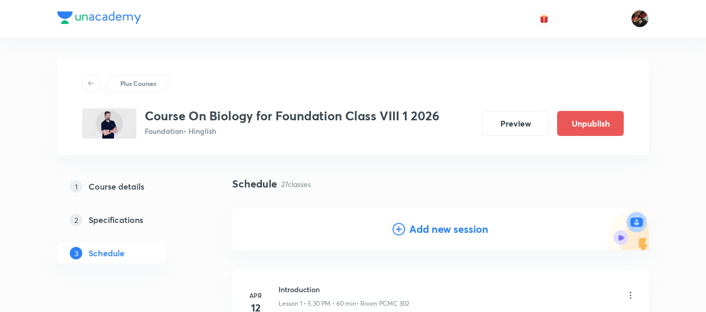
scroll to position [91, 0]
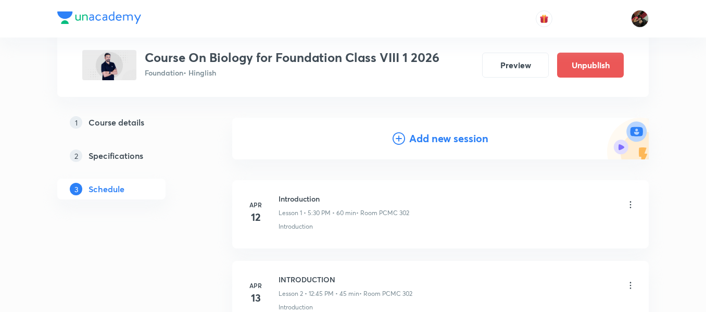
click at [425, 146] on h4 "Add new session" at bounding box center [448, 139] width 79 height 16
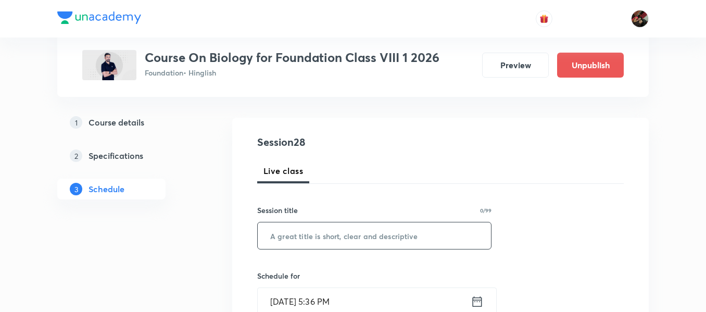
paste input "Reproduction in Animals"
click at [336, 241] on input "Reproduction in Animals" at bounding box center [374, 235] width 233 height 27
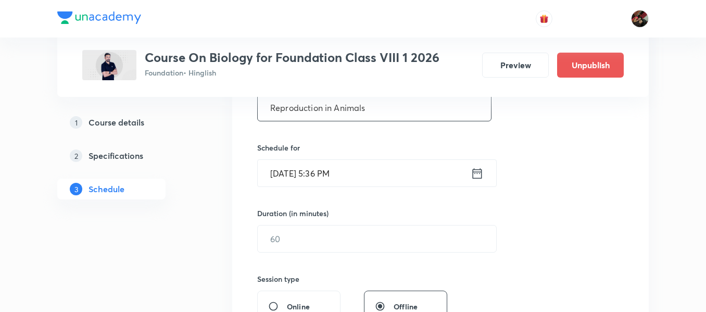
scroll to position [220, 0]
type input "Reproduction in Animals"
click at [303, 174] on input "[DATE] 5:36 PM" at bounding box center [364, 172] width 213 height 27
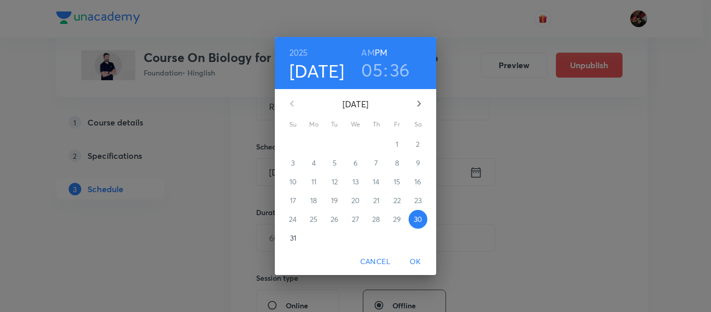
click at [421, 106] on icon "button" at bounding box center [419, 103] width 12 height 12
click at [294, 165] on p "7" at bounding box center [293, 163] width 4 height 10
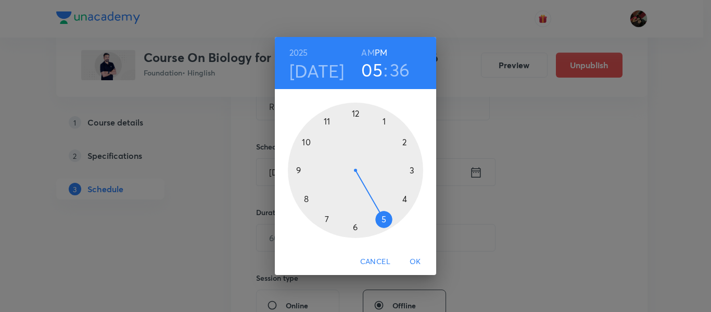
click at [406, 144] on div at bounding box center [355, 170] width 135 height 135
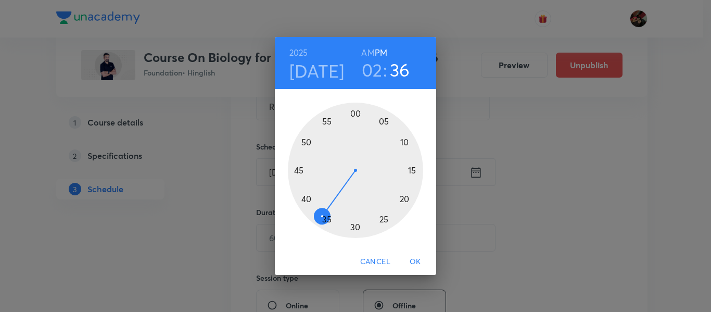
click at [296, 171] on div at bounding box center [355, 170] width 135 height 135
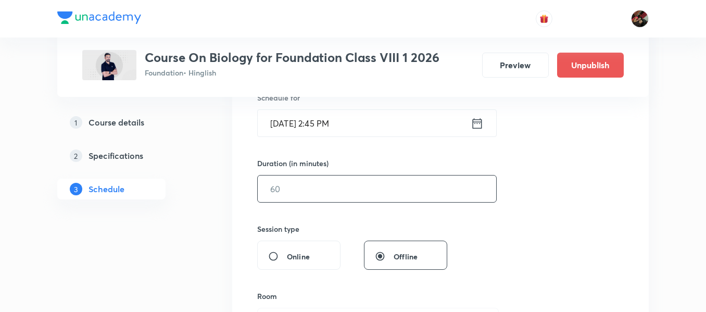
scroll to position [269, 0]
click at [276, 198] on input "text" at bounding box center [377, 188] width 239 height 27
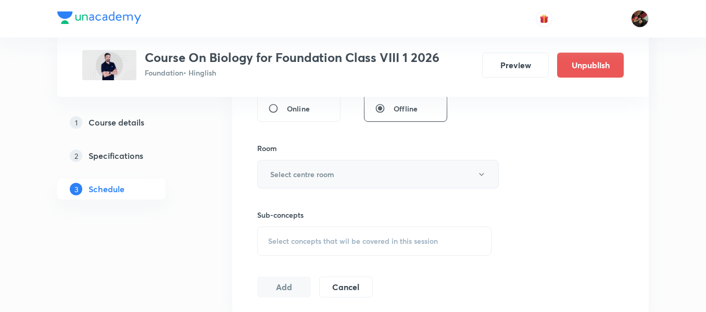
scroll to position [417, 0]
type input "60"
click at [280, 177] on h6 "Select centre room" at bounding box center [302, 173] width 64 height 11
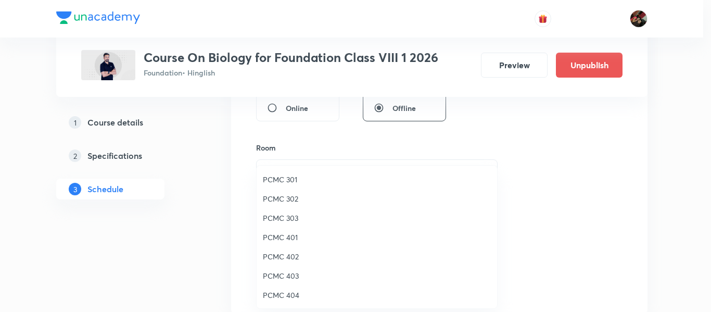
click at [290, 221] on span "PCMC 303" at bounding box center [377, 217] width 228 height 11
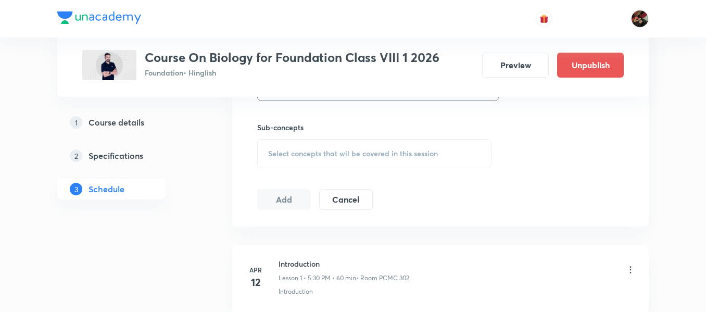
scroll to position [505, 0]
click at [286, 153] on span "Select concepts that wil be covered in this session" at bounding box center [353, 153] width 170 height 8
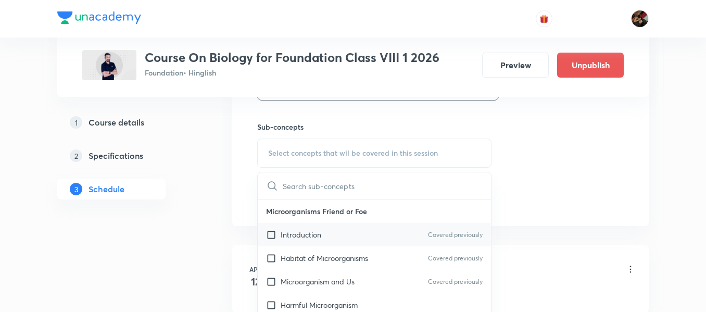
click at [287, 227] on div "Introduction Covered previously" at bounding box center [374, 234] width 233 height 23
checkbox input "true"
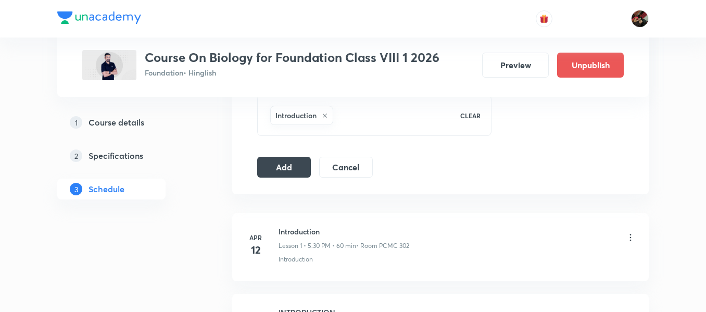
scroll to position [549, 0]
click at [269, 160] on button "Add" at bounding box center [284, 165] width 54 height 21
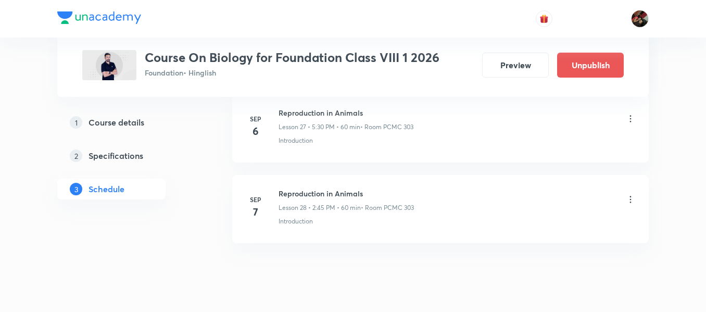
scroll to position [2276, 0]
